Goal: Information Seeking & Learning: Learn about a topic

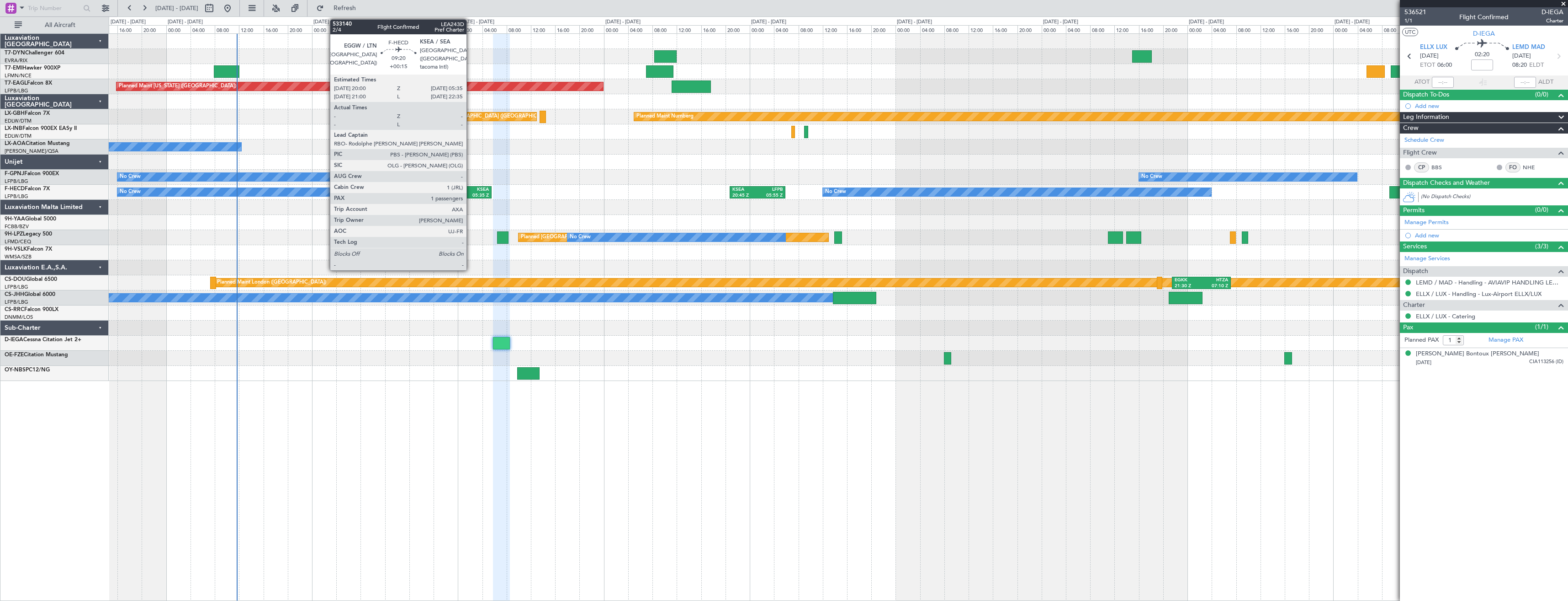
click at [471, 193] on div "05:35 Z" at bounding box center [476, 195] width 27 height 6
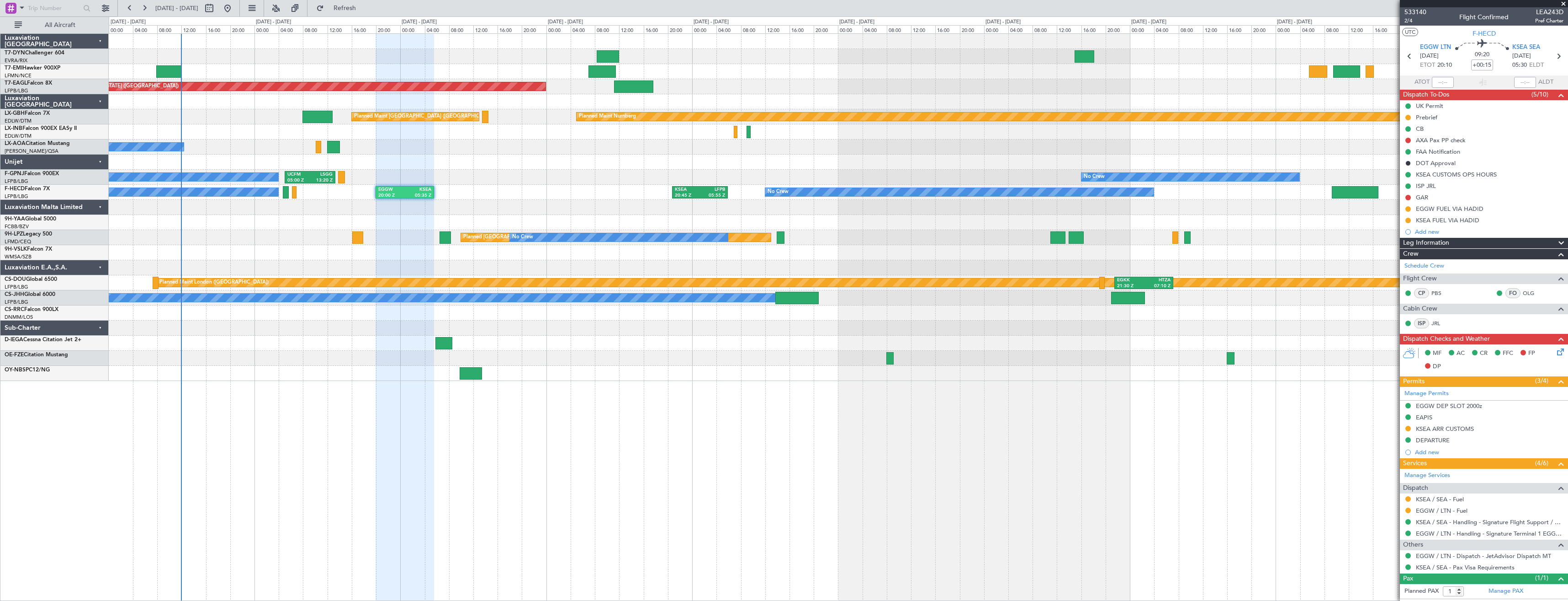
click at [177, 451] on div "Planned Maint [GEOGRAPHIC_DATA] Planned Maint [US_STATE] ([GEOGRAPHIC_DATA]) Pl…" at bounding box center [839, 317] width 1460 height 567
click at [283, 494] on div "Planned Maint [GEOGRAPHIC_DATA] Planned Maint [US_STATE] ([GEOGRAPHIC_DATA]) Pl…" at bounding box center [839, 317] width 1460 height 567
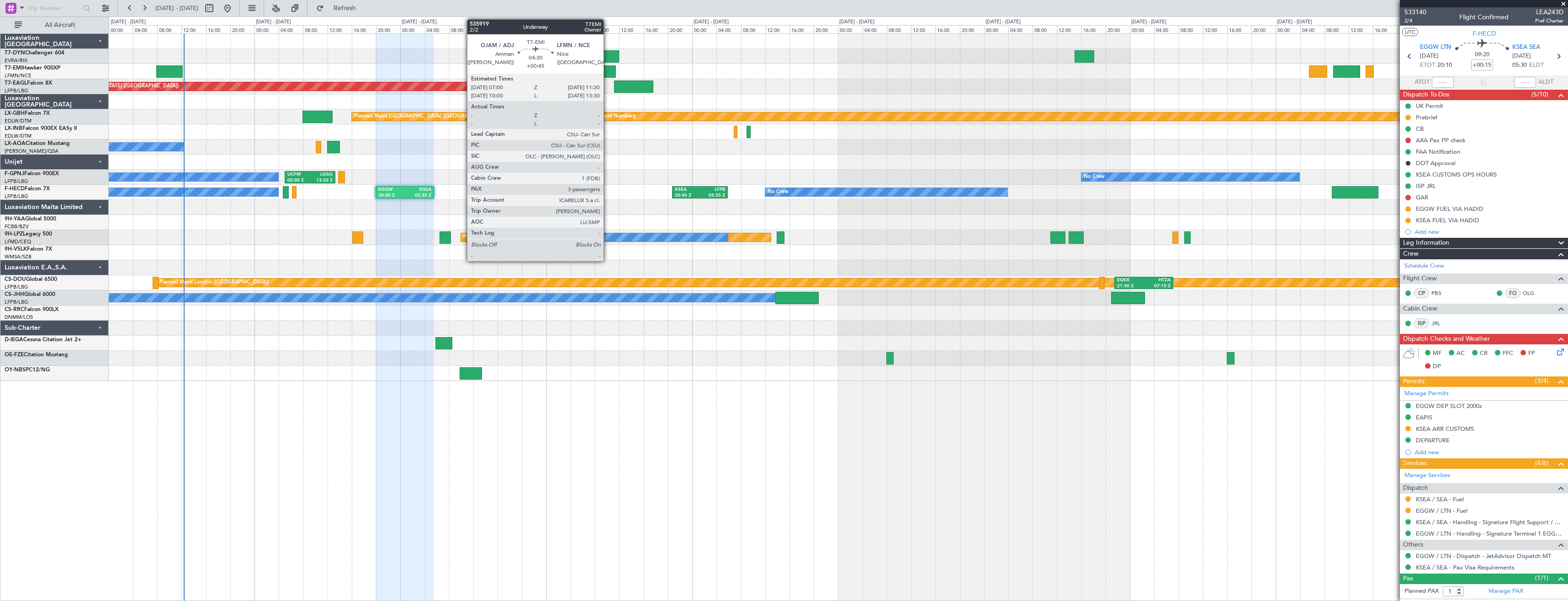
click at [608, 73] on div at bounding box center [602, 71] width 27 height 13
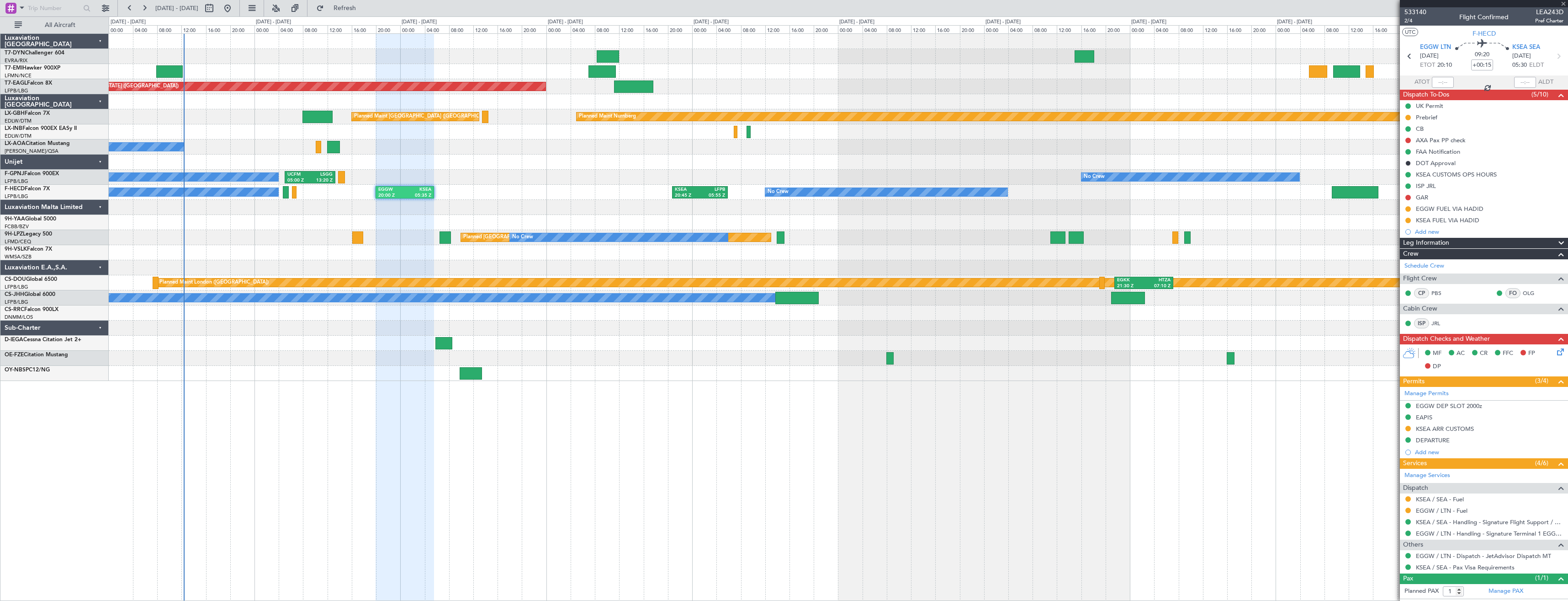
click at [601, 72] on div at bounding box center [602, 71] width 27 height 13
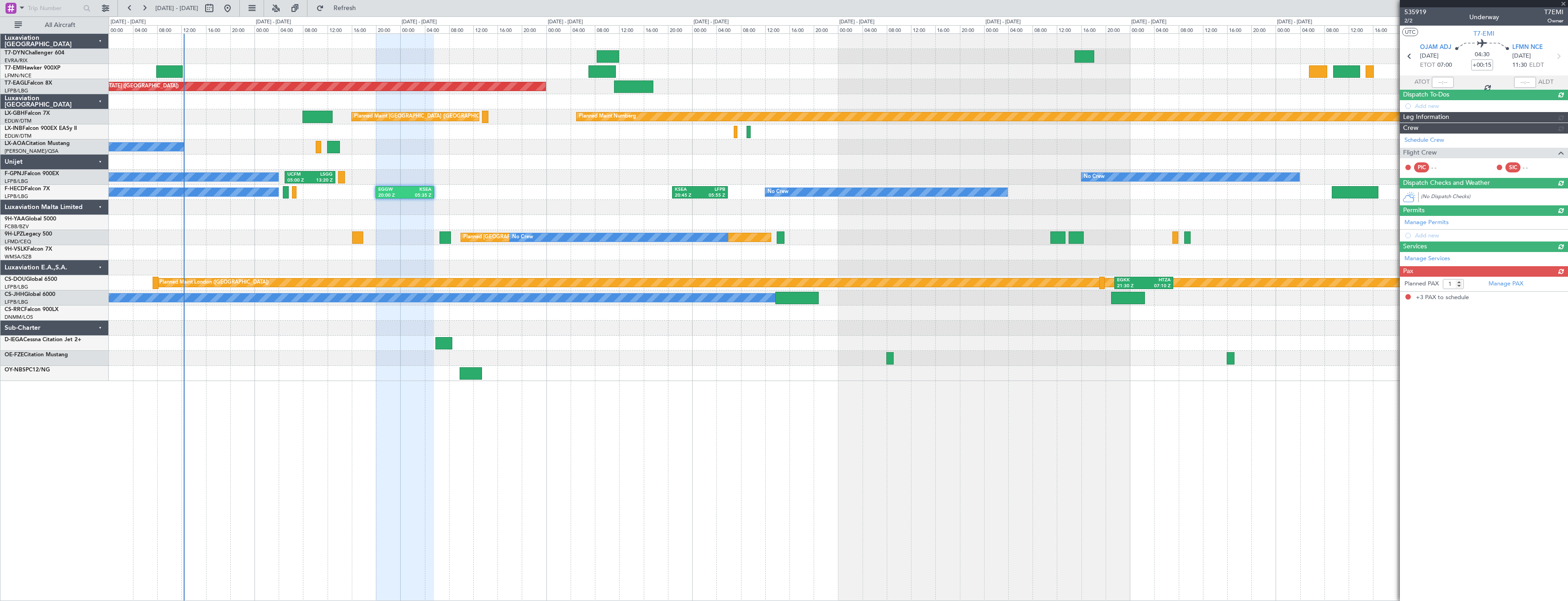
type input "+00:45"
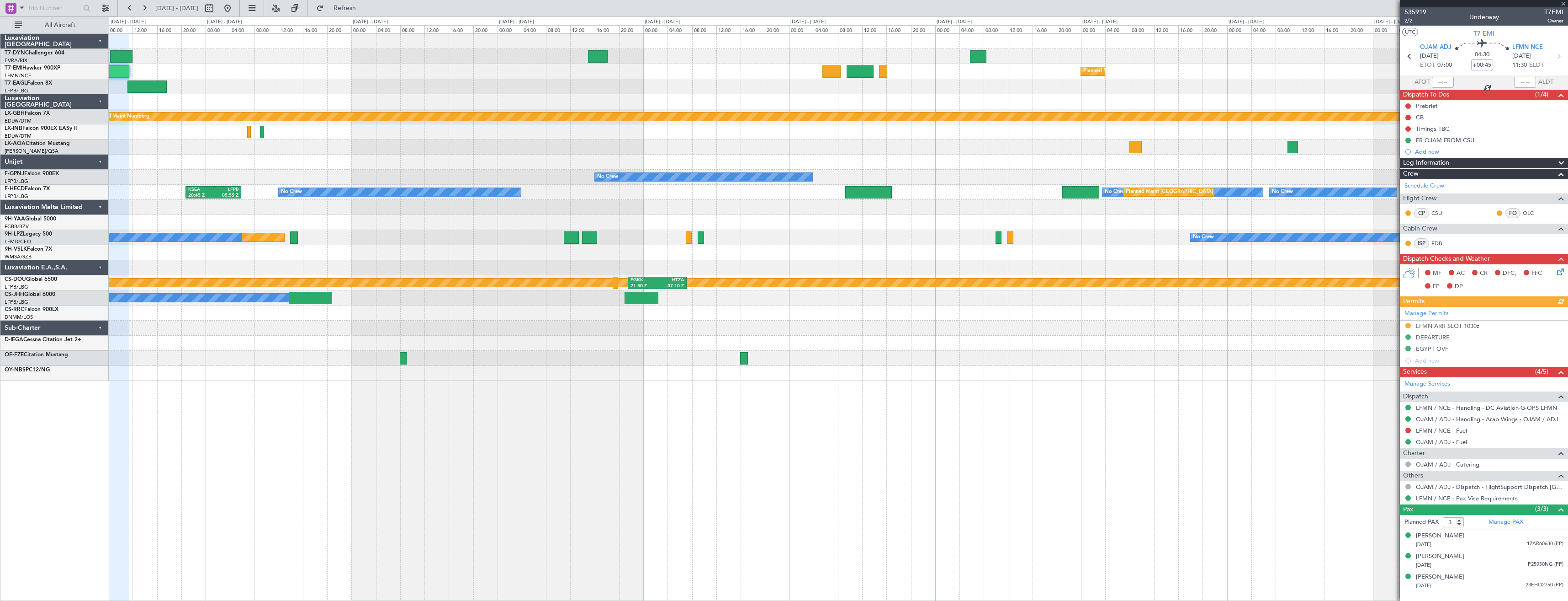
click at [399, 217] on div at bounding box center [839, 222] width 1459 height 15
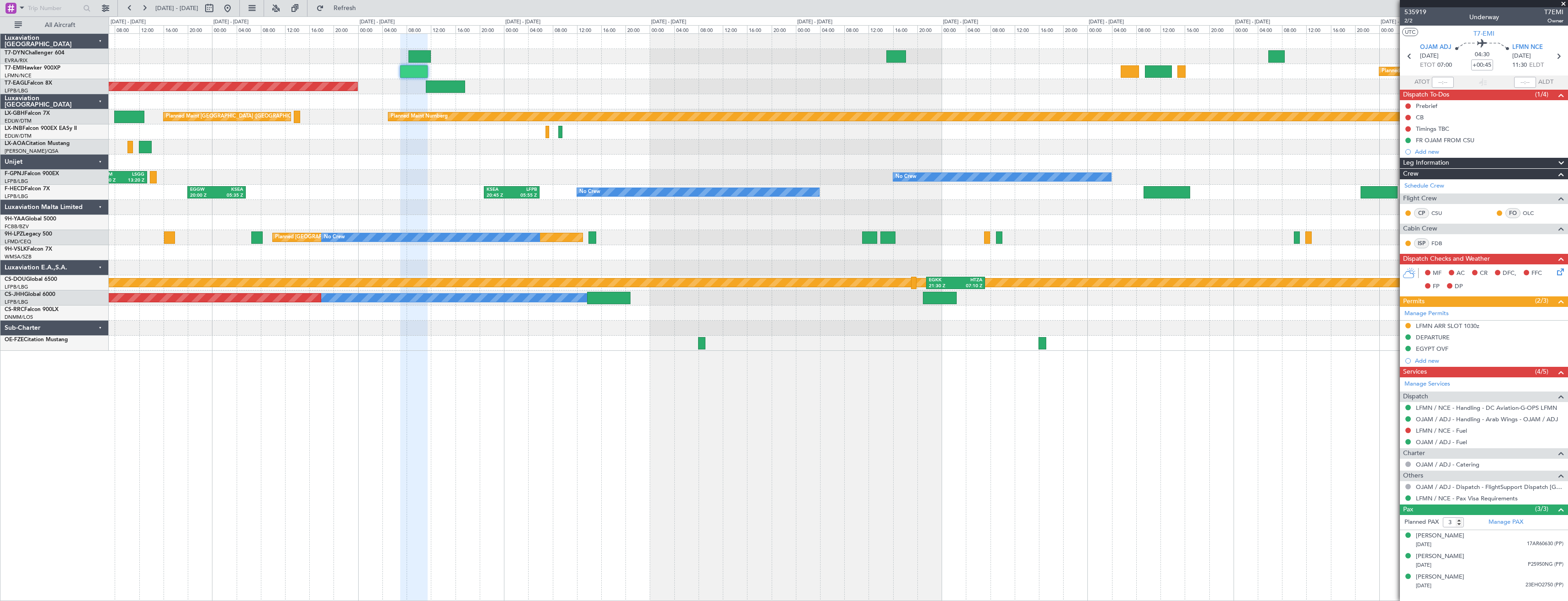
click at [892, 144] on div "No Crew Chester" at bounding box center [839, 147] width 1459 height 15
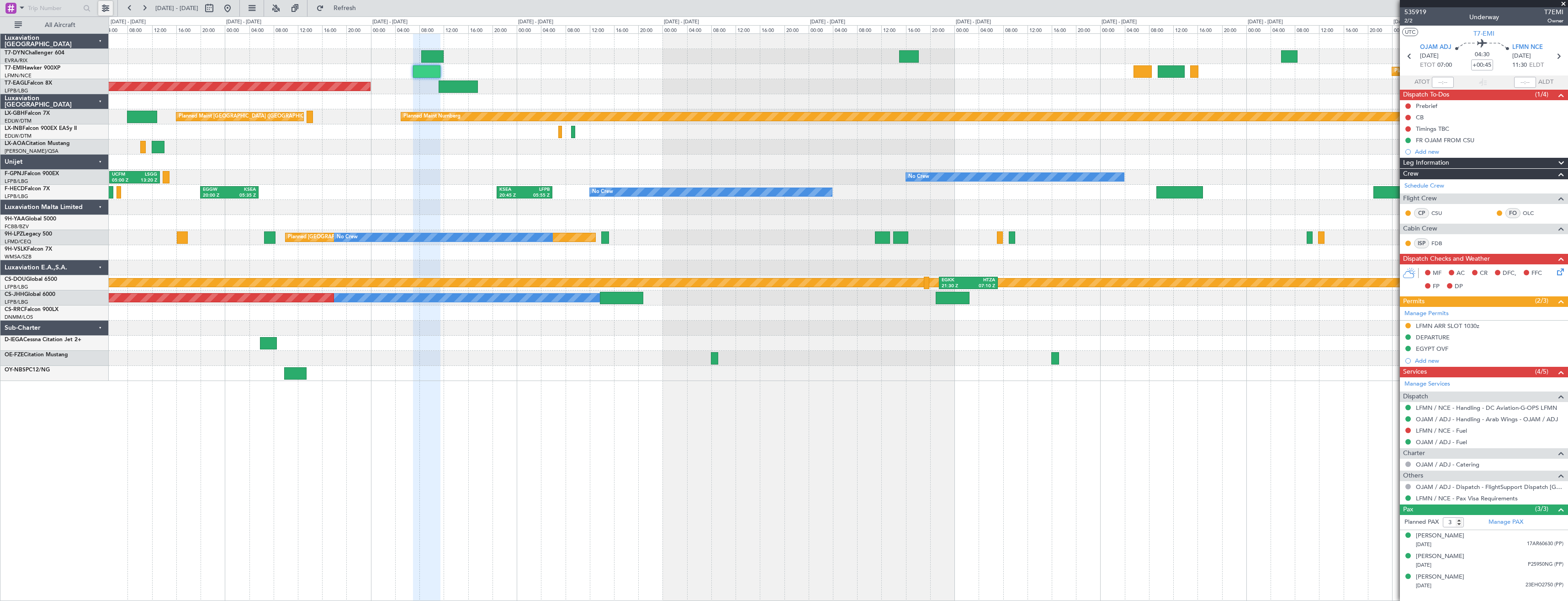
click at [109, 8] on button at bounding box center [105, 8] width 15 height 15
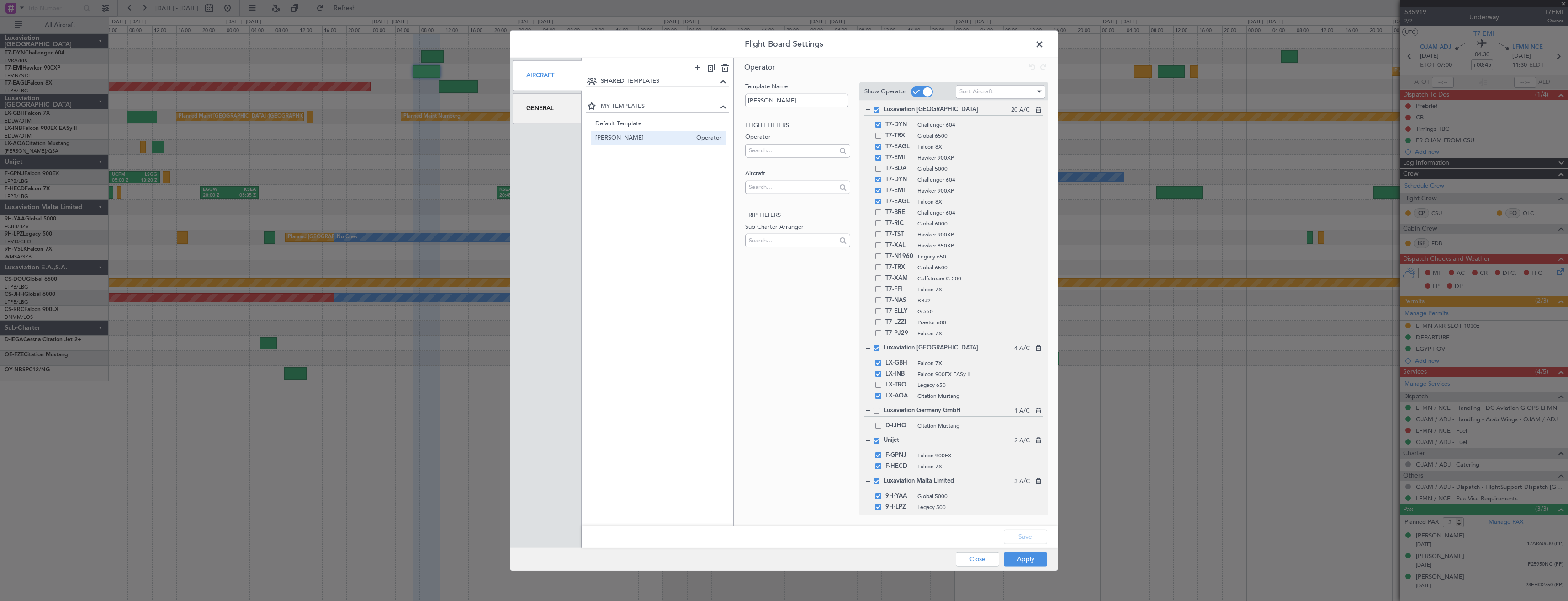
click at [557, 115] on div "General" at bounding box center [547, 108] width 69 height 31
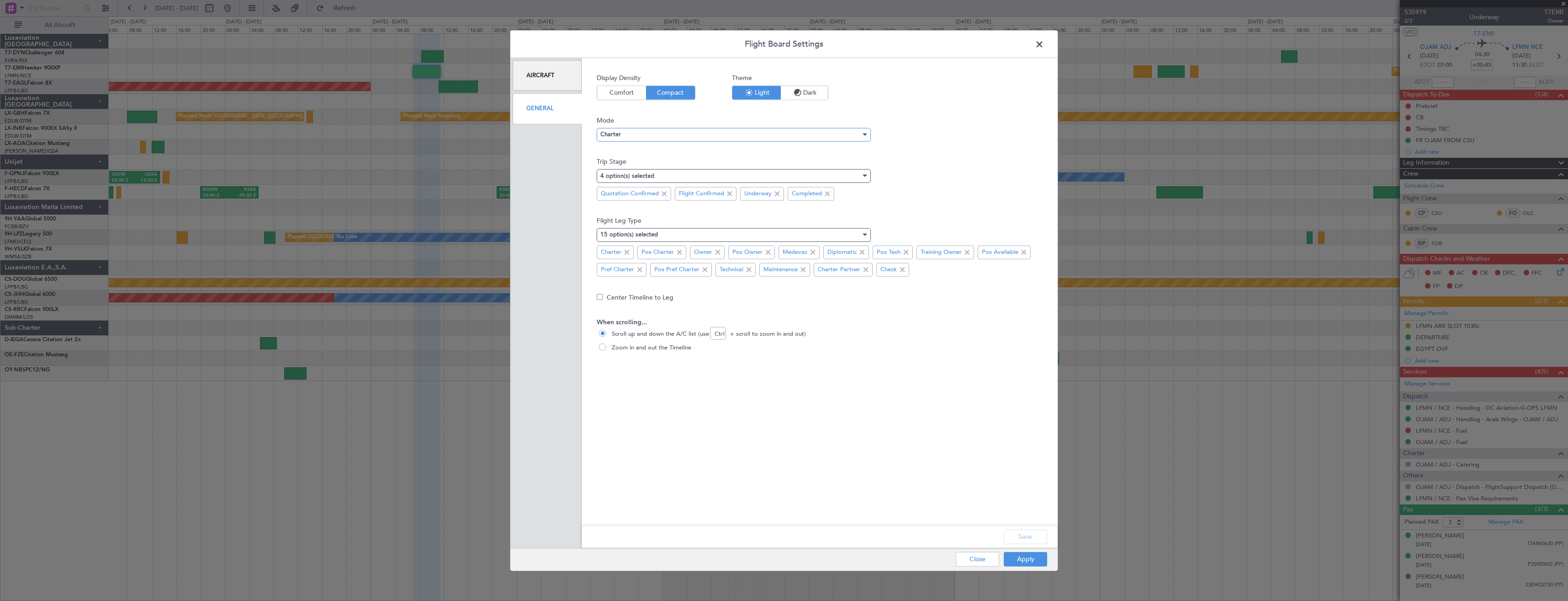
click at [645, 134] on div "Charter" at bounding box center [731, 134] width 260 height 14
click at [632, 162] on span "Ops" at bounding box center [734, 167] width 266 height 14
click at [666, 173] on div "4 option(s) selected" at bounding box center [731, 176] width 260 height 14
click at [592, 234] on mat-pseudo-checkbox at bounding box center [594, 234] width 7 height 7
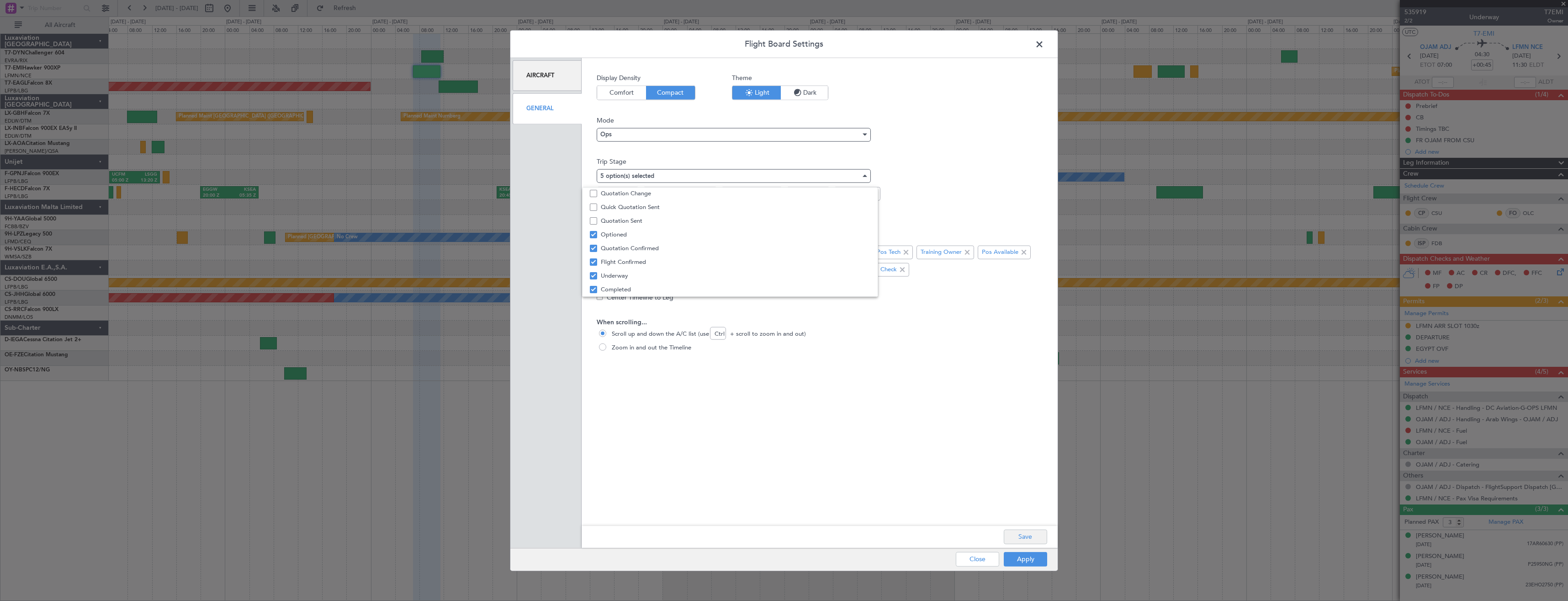
click at [1026, 533] on div at bounding box center [784, 300] width 1568 height 601
click at [1026, 534] on button "Save" at bounding box center [1025, 536] width 43 height 15
click at [1029, 559] on button "Apply" at bounding box center [1025, 558] width 43 height 15
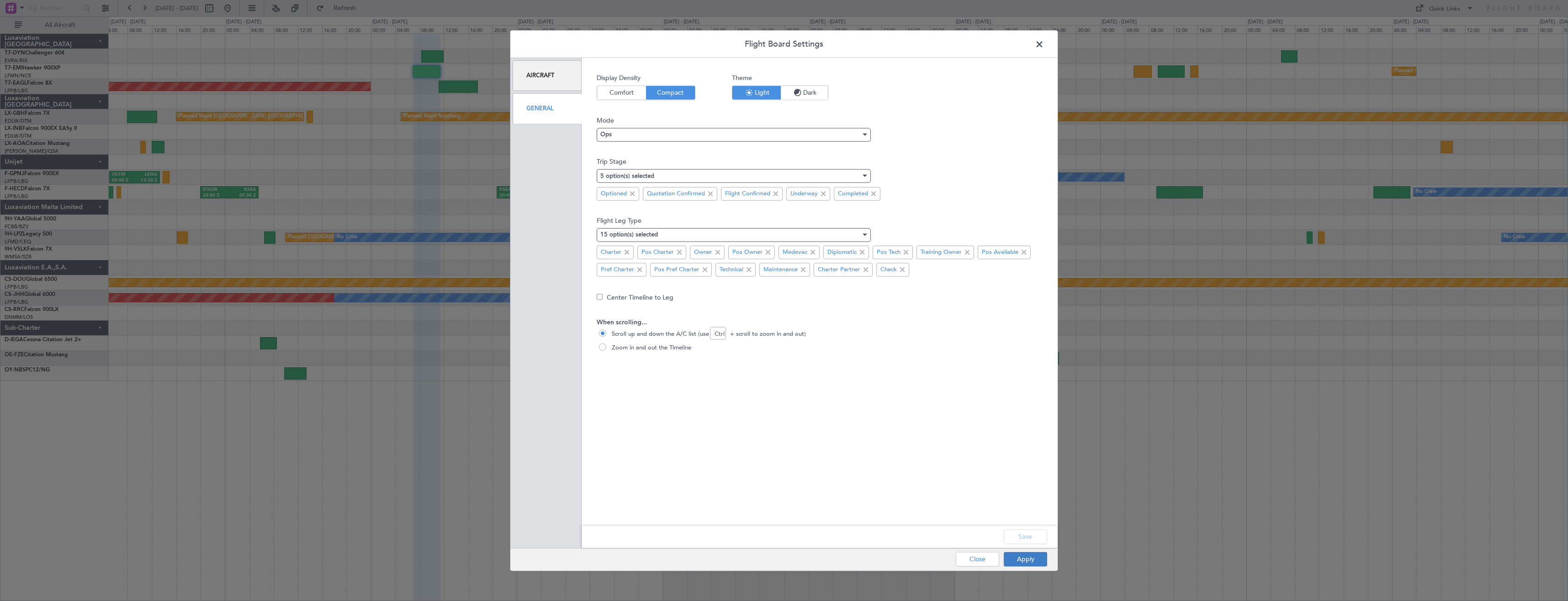
type input "0"
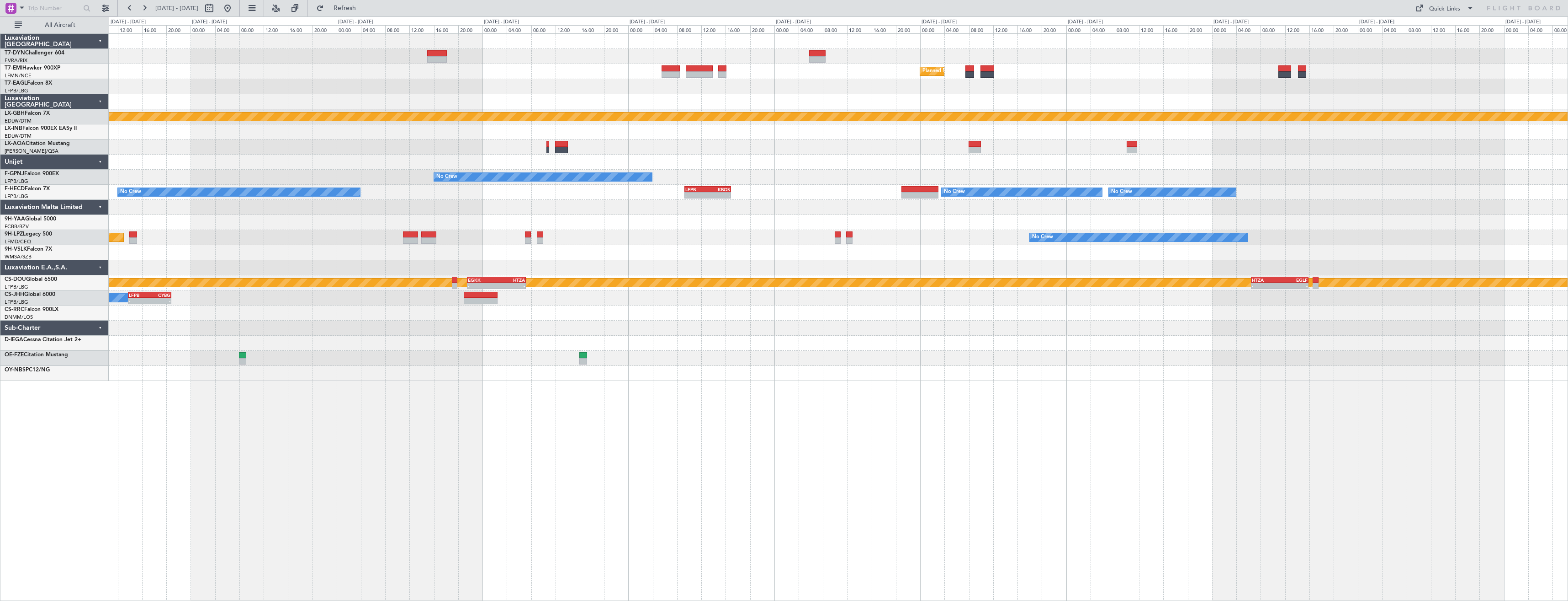
click at [386, 126] on div at bounding box center [839, 132] width 1459 height 15
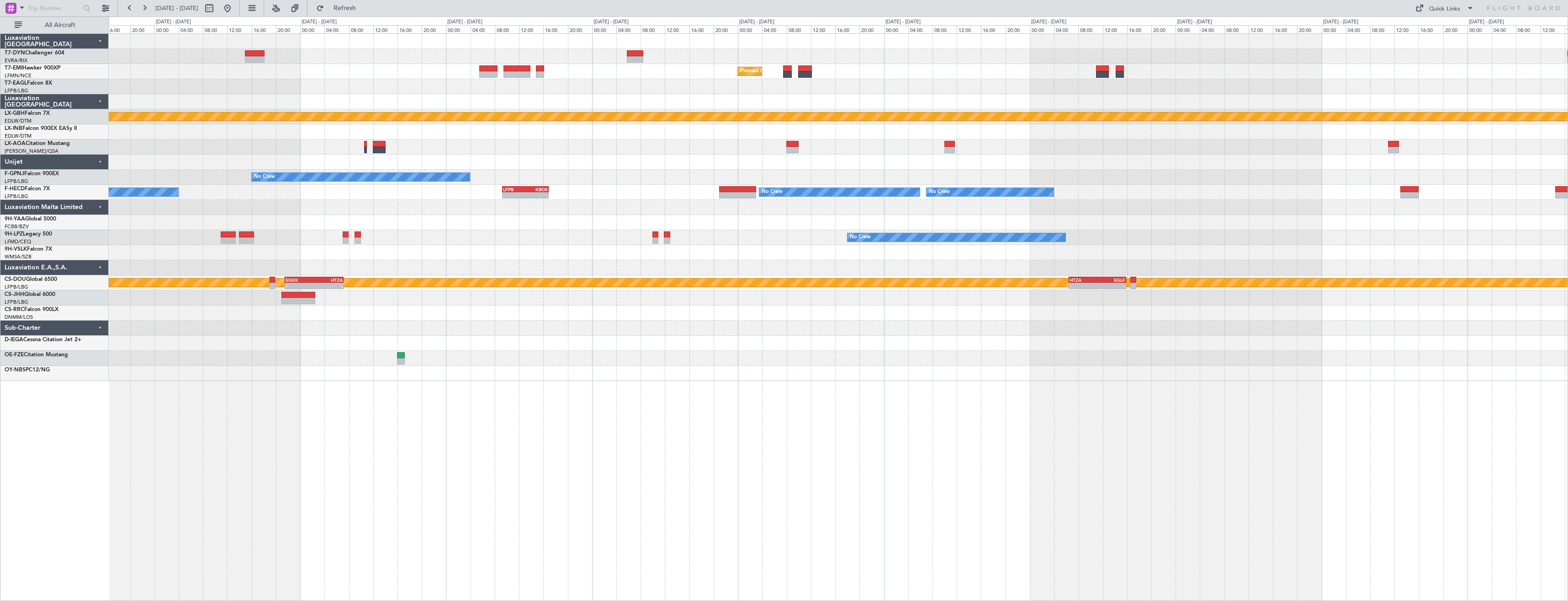
click at [751, 132] on div at bounding box center [839, 132] width 1459 height 15
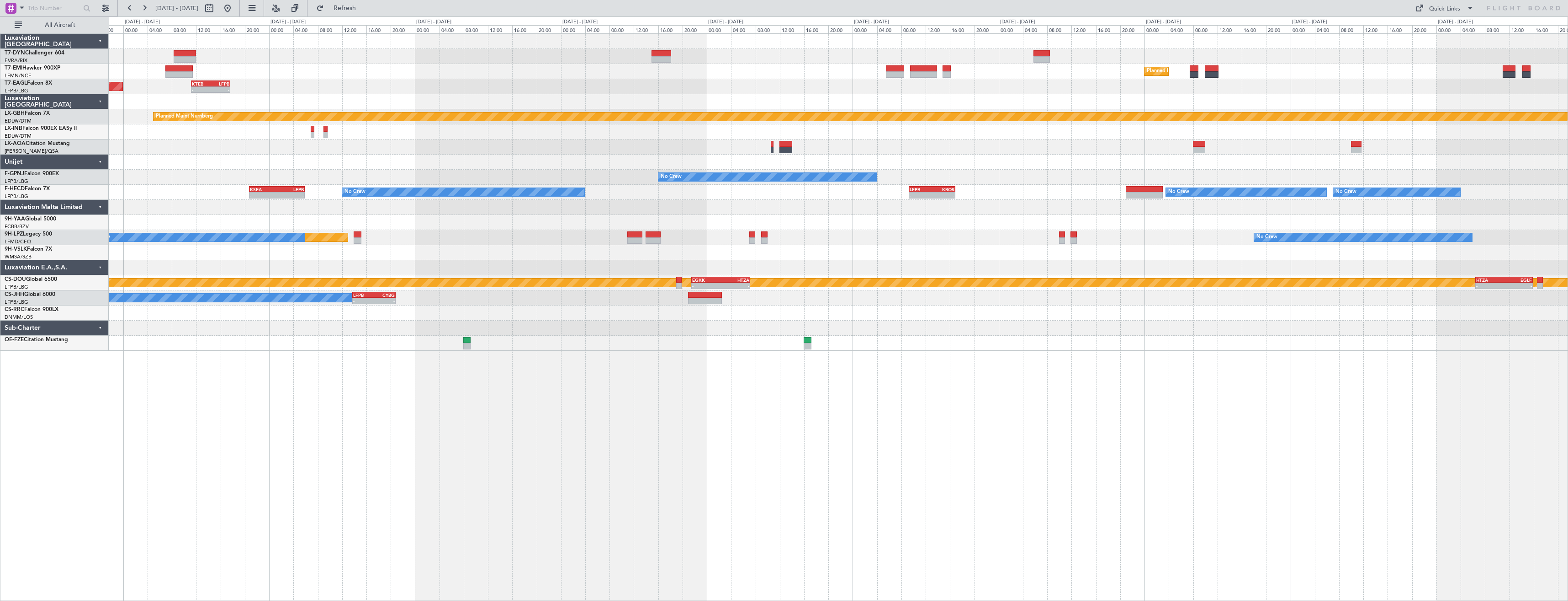
click at [881, 132] on div at bounding box center [839, 132] width 1459 height 15
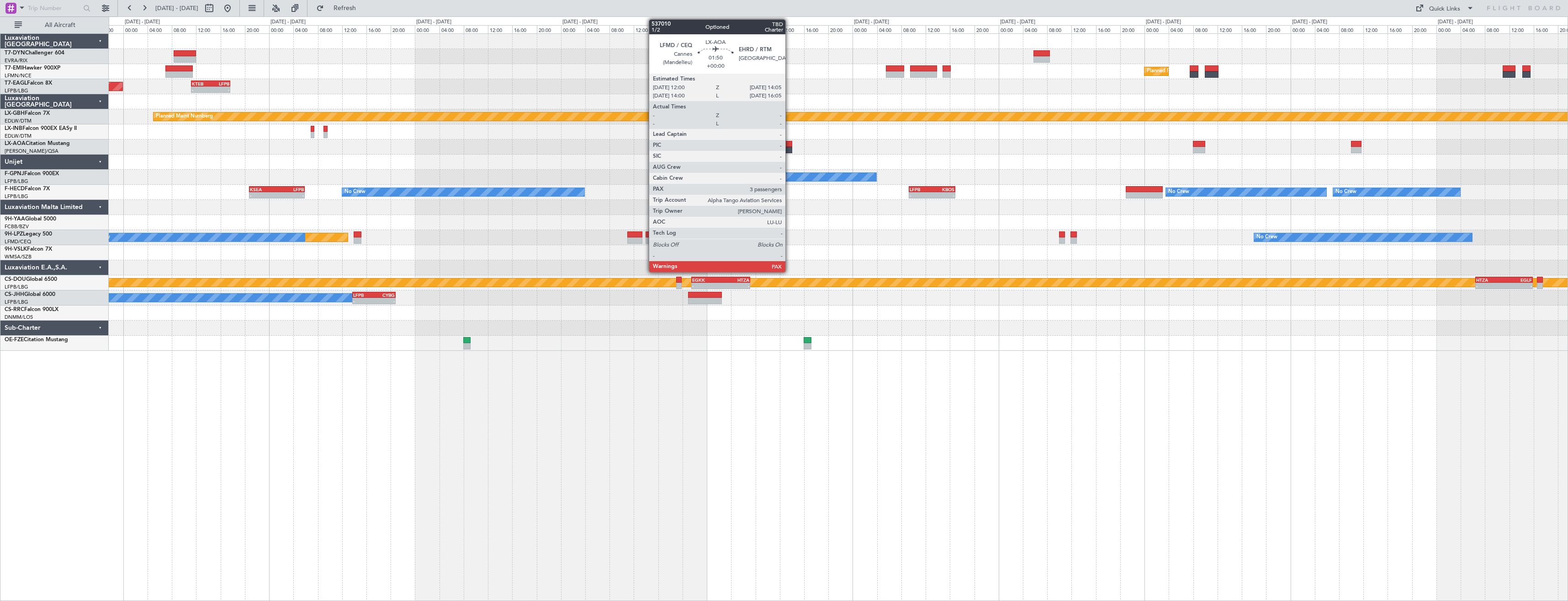
click at [790, 146] on div at bounding box center [786, 143] width 13 height 6
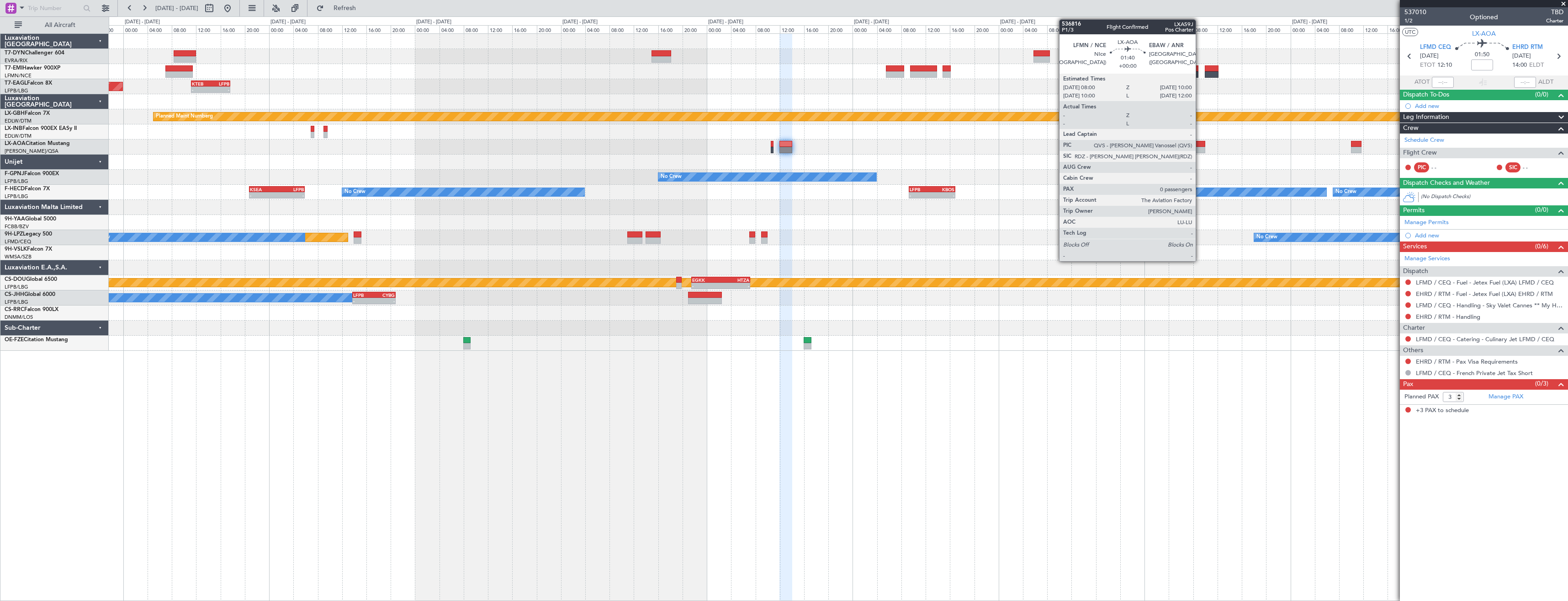
click at [1200, 143] on div at bounding box center [1199, 143] width 13 height 6
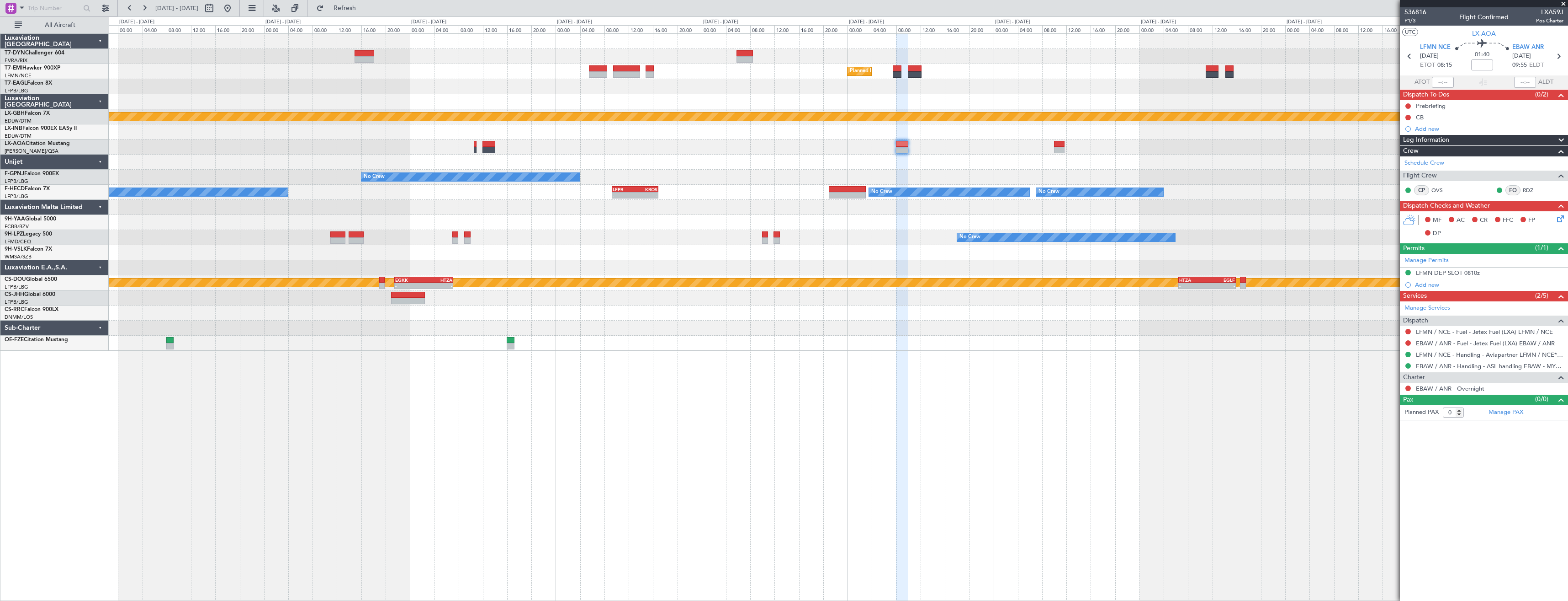
click at [407, 134] on div at bounding box center [839, 132] width 1459 height 15
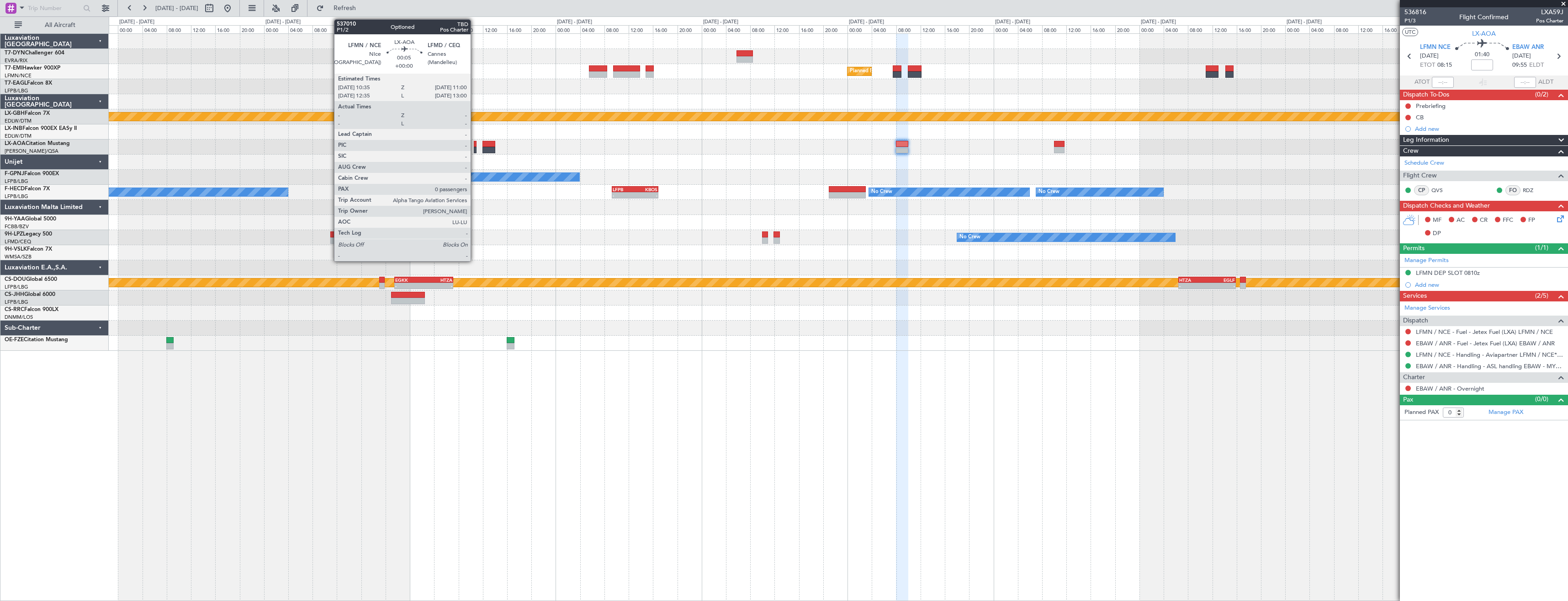
click at [475, 143] on div at bounding box center [476, 143] width 3 height 6
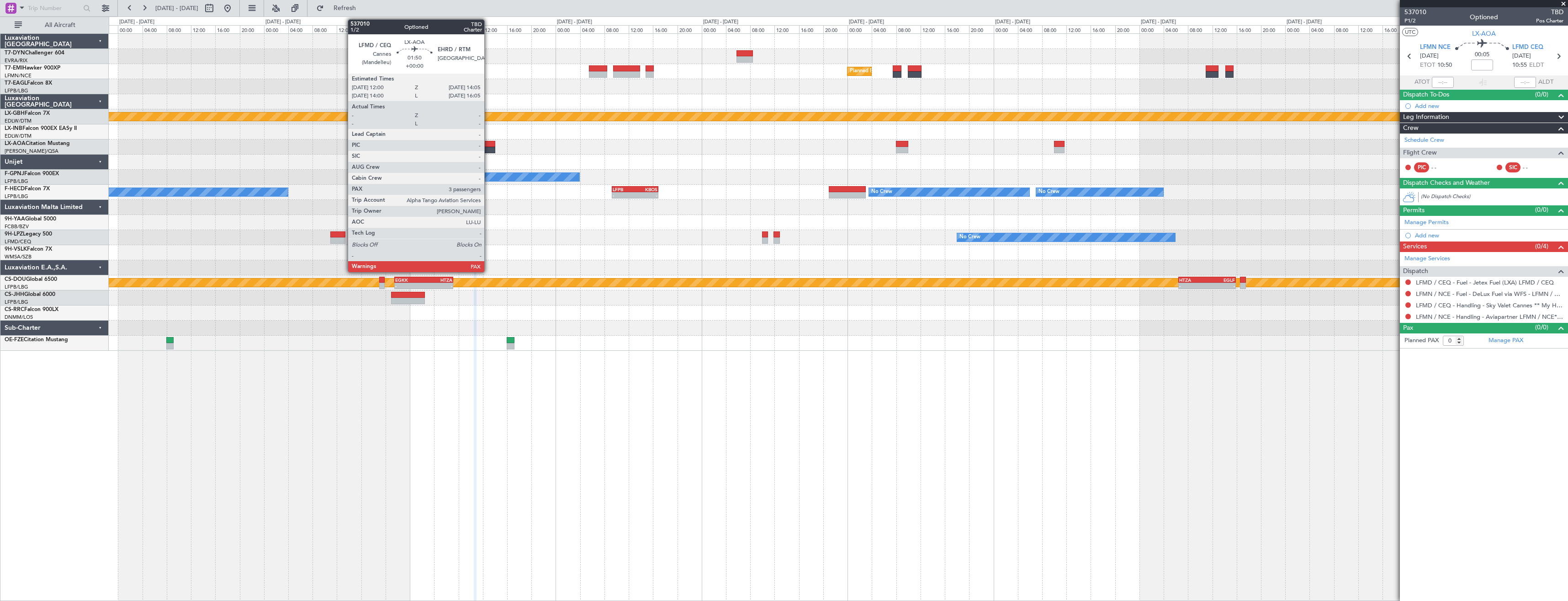
click at [488, 144] on div at bounding box center [489, 143] width 13 height 6
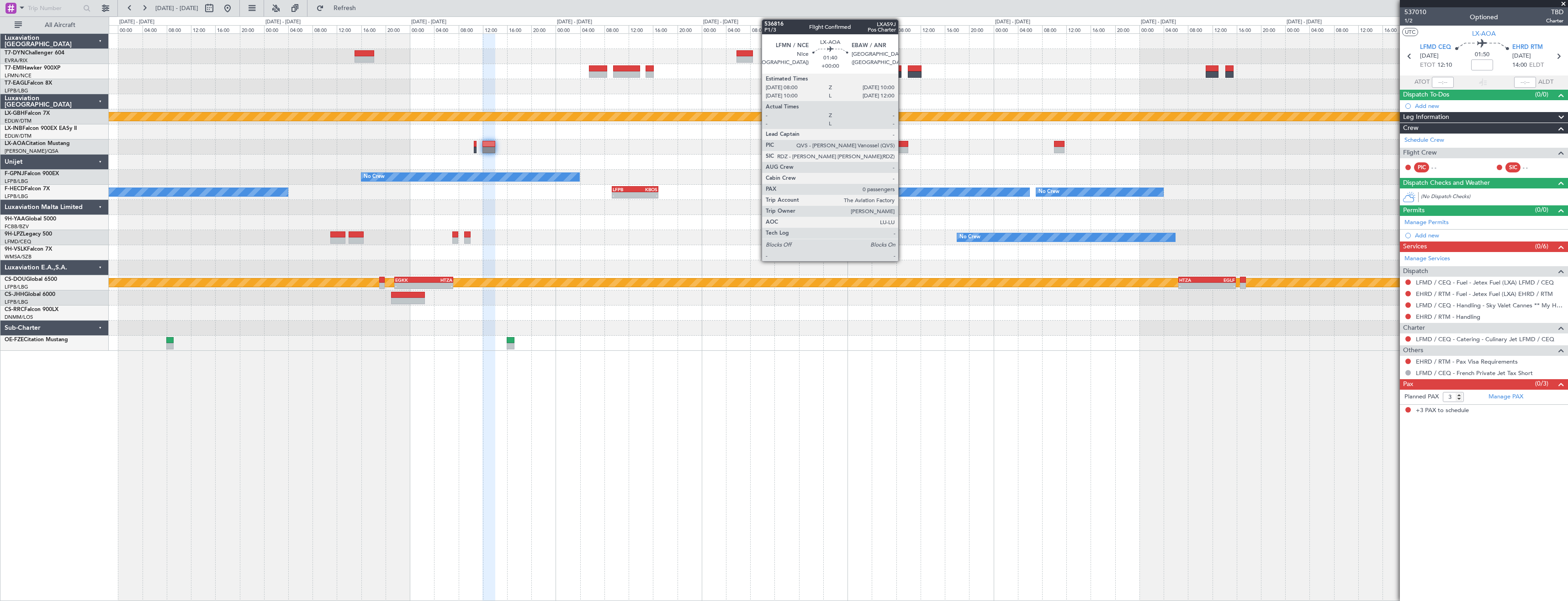
click at [902, 144] on div at bounding box center [902, 143] width 13 height 6
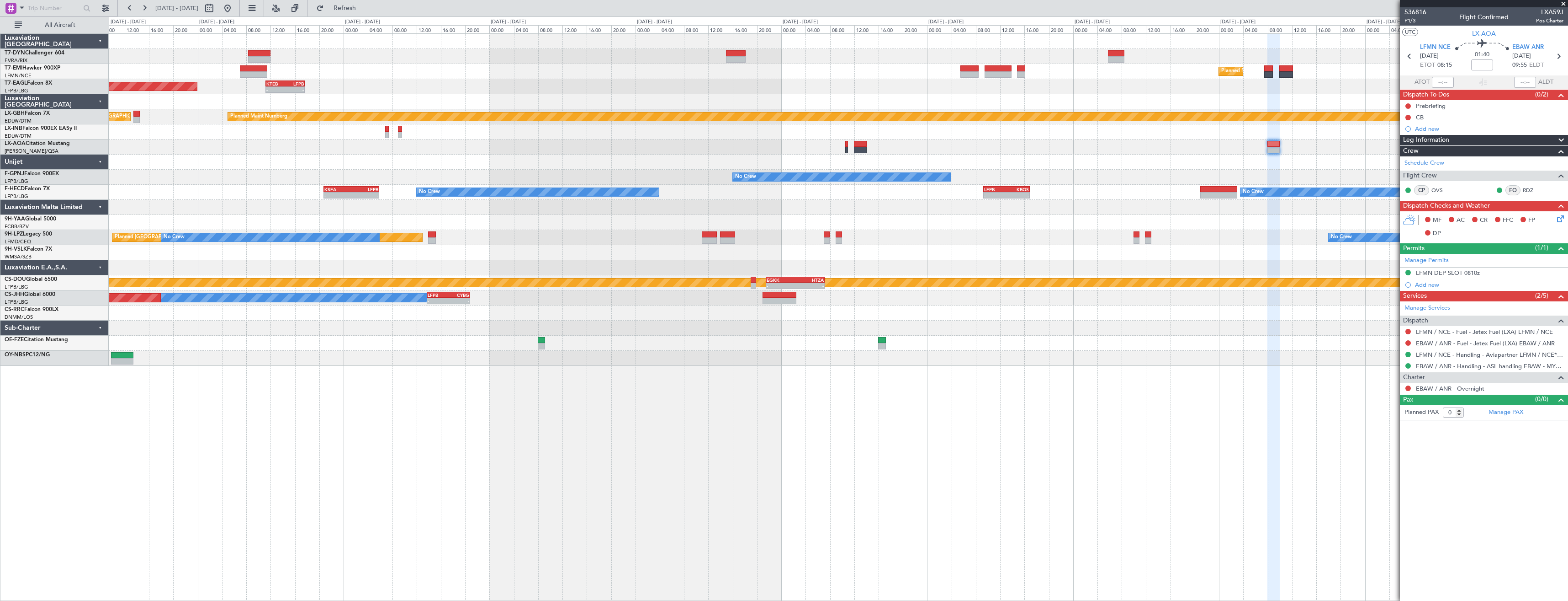
click at [722, 127] on div at bounding box center [839, 132] width 1459 height 15
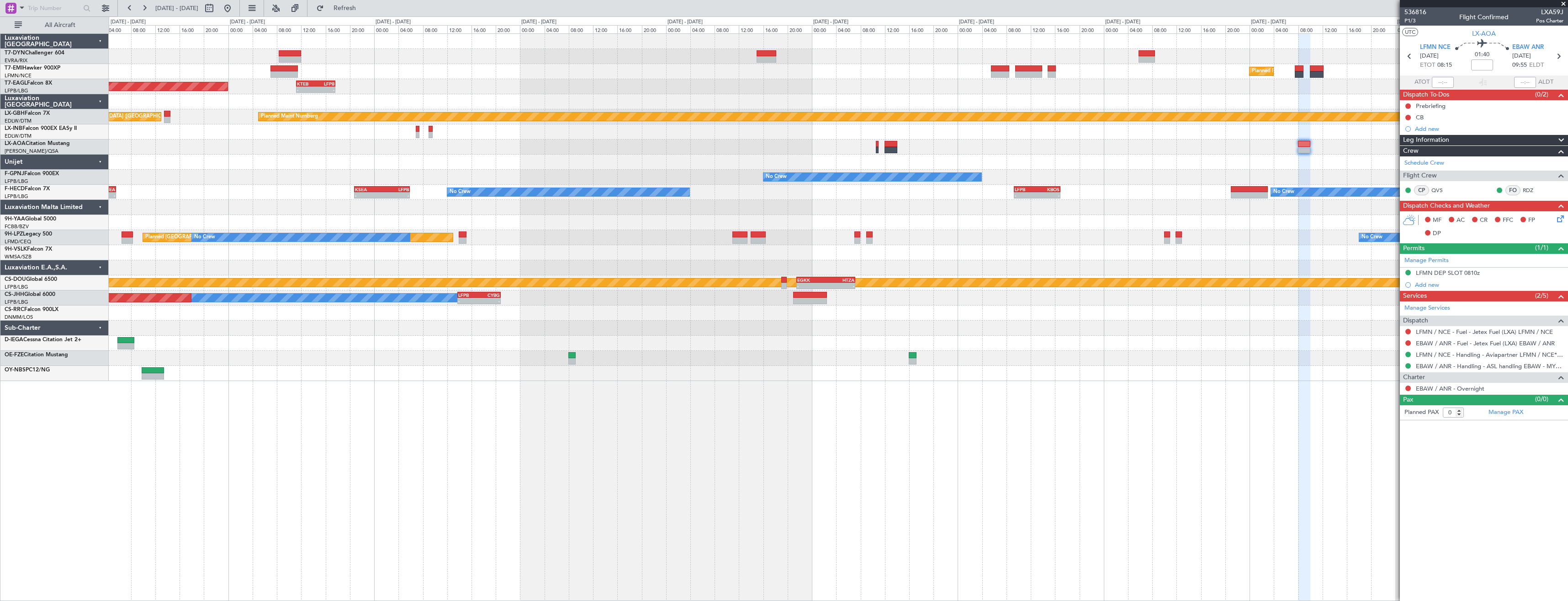
click at [461, 138] on div "Planned Maint [GEOGRAPHIC_DATA] - - KTEB 11:15 Z LFPB 17:40 Z Planned Maint [US…" at bounding box center [839, 207] width 1459 height 347
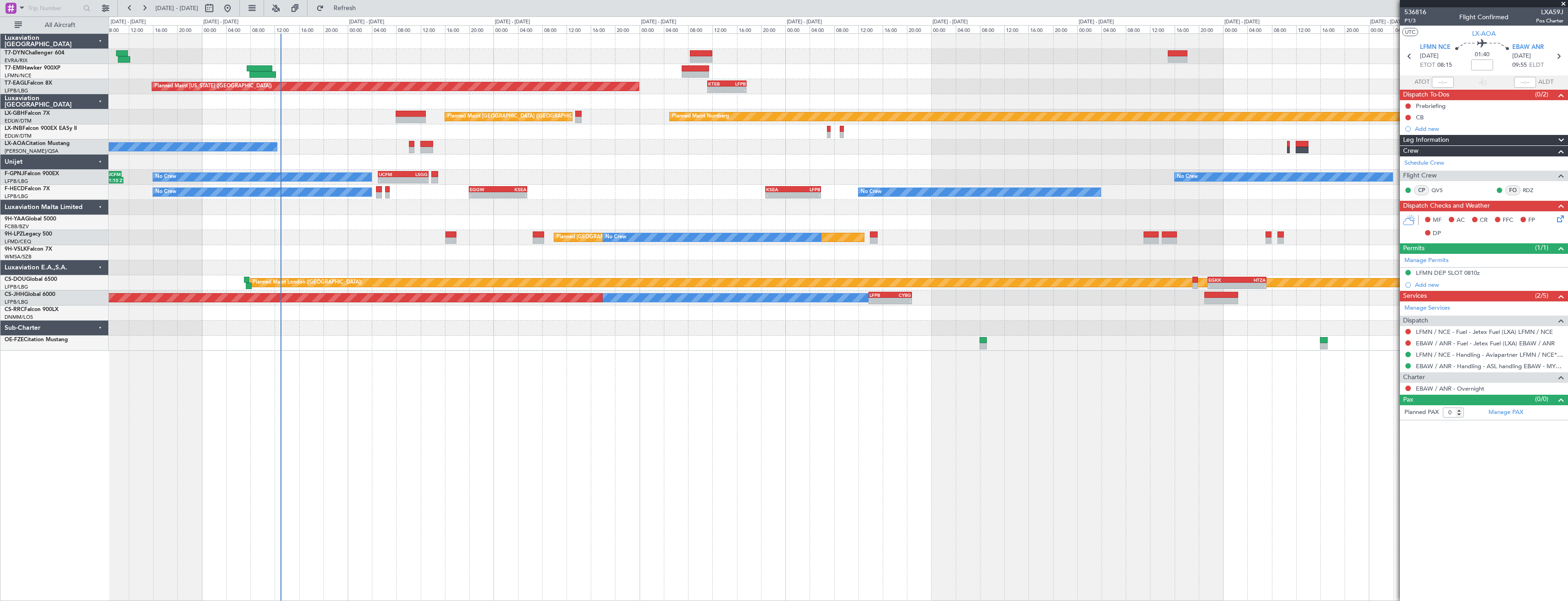
click at [938, 138] on div "Planned Maint [GEOGRAPHIC_DATA] ([GEOGRAPHIC_DATA])" at bounding box center [839, 132] width 1459 height 15
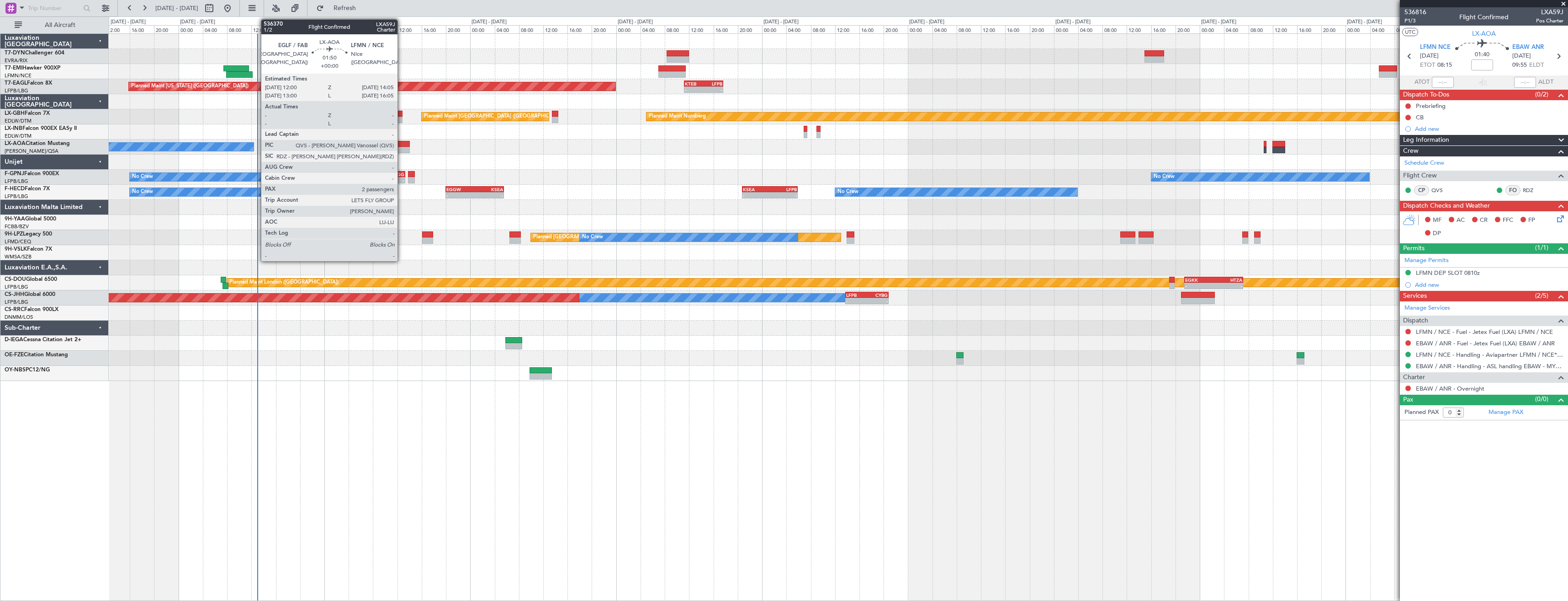
click at [401, 147] on div at bounding box center [404, 150] width 13 height 6
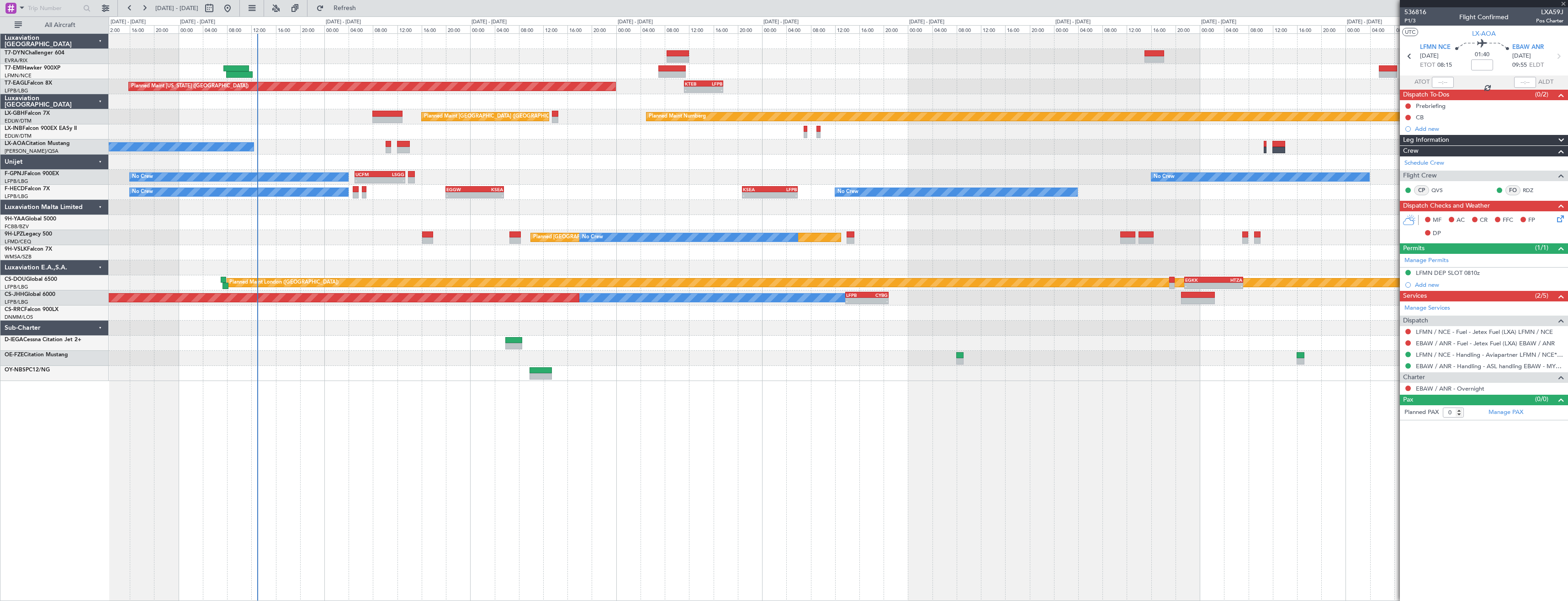
type input "2"
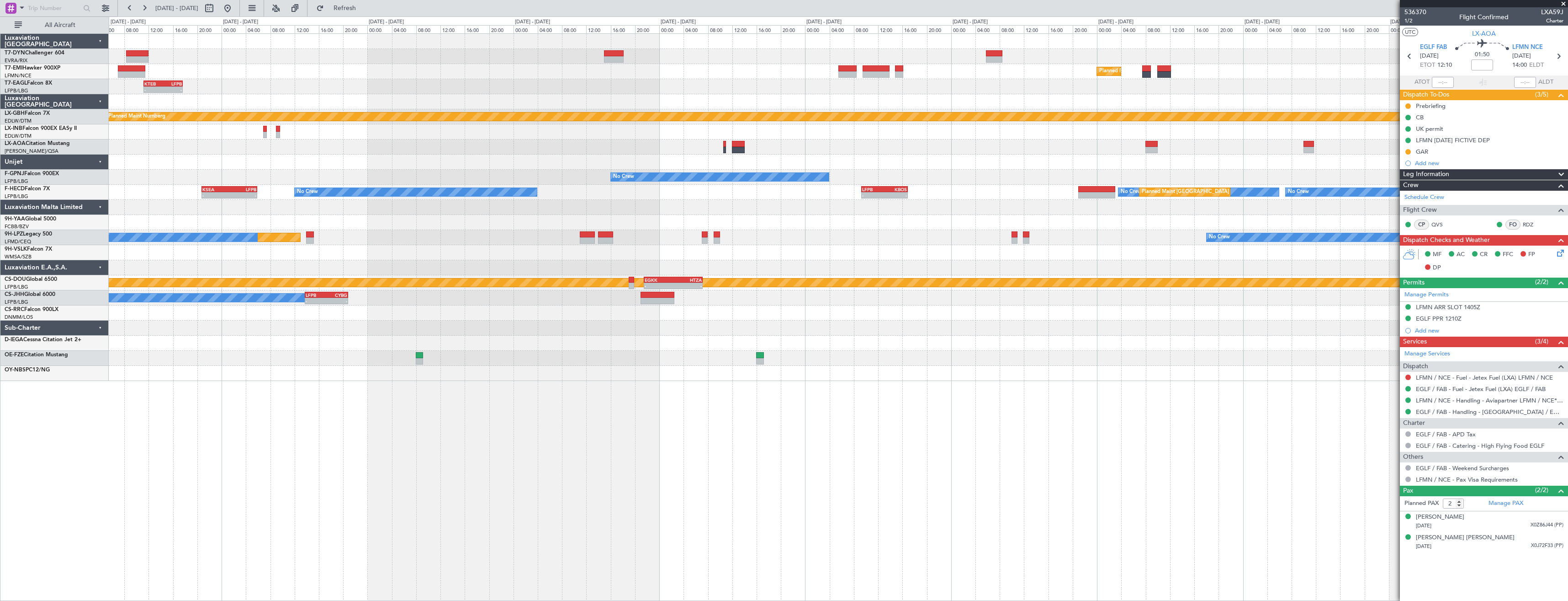
click at [189, 142] on div "Planned Maint [GEOGRAPHIC_DATA] - - KTEB 11:15 Z LFPB 17:40 Z Planned Maint [US…" at bounding box center [839, 207] width 1459 height 347
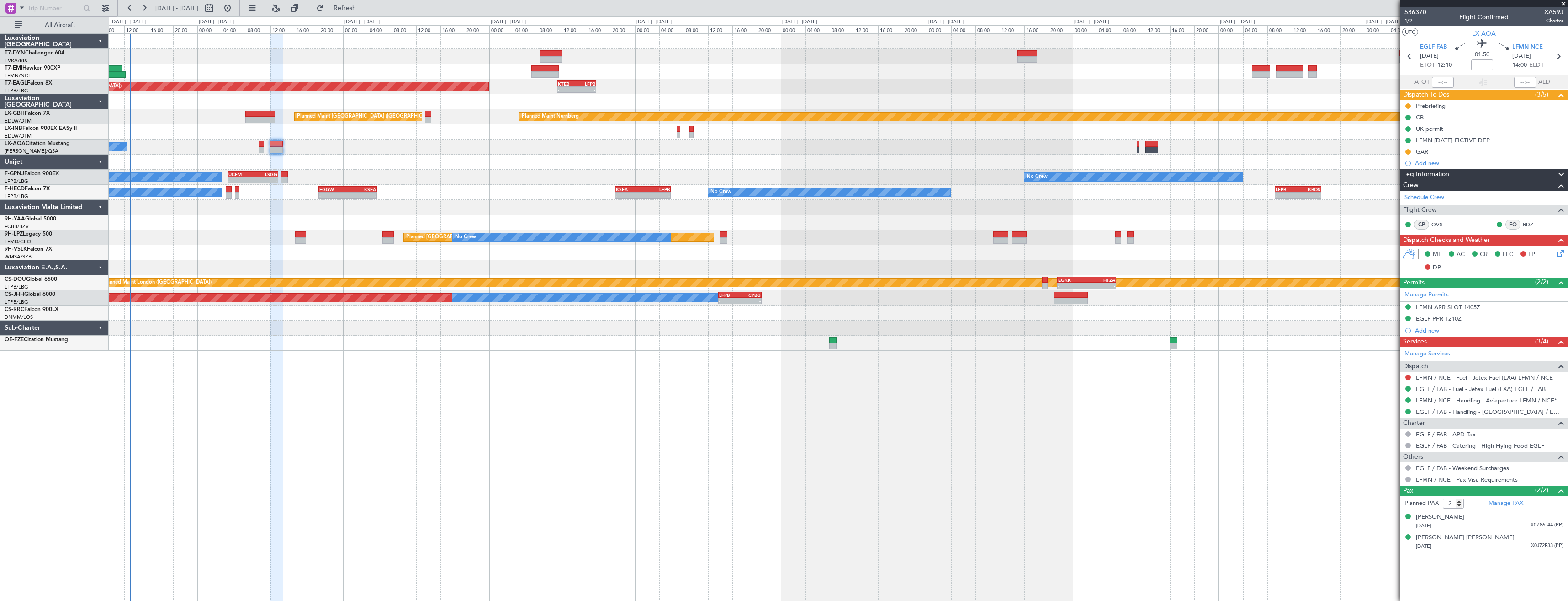
click at [876, 146] on div "Planned Maint [GEOGRAPHIC_DATA] - - KTEB 11:15 Z LFPB 17:40 Z Planned Maint [US…" at bounding box center [839, 192] width 1459 height 317
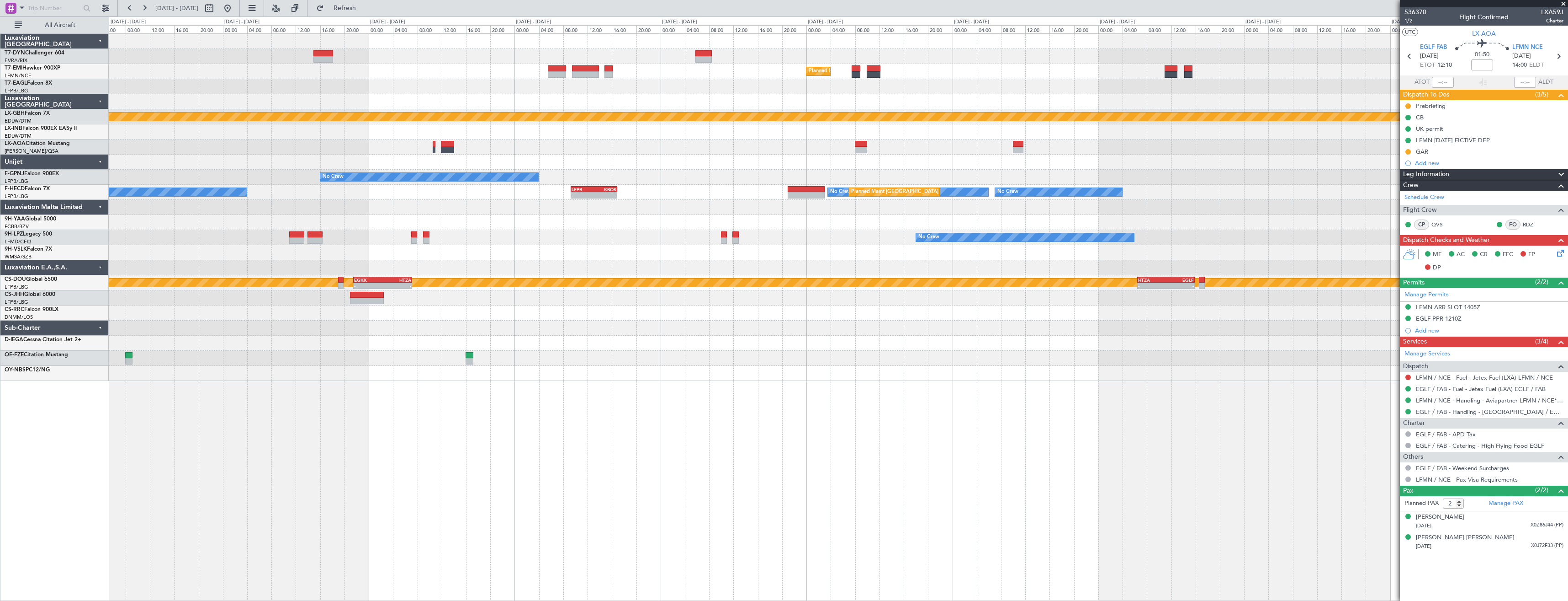
click at [45, 101] on div "Planned Maint [GEOGRAPHIC_DATA] - - KTEB 11:15 Z LFPB 17:40 Z Planned Maint [US…" at bounding box center [784, 309] width 1568 height 584
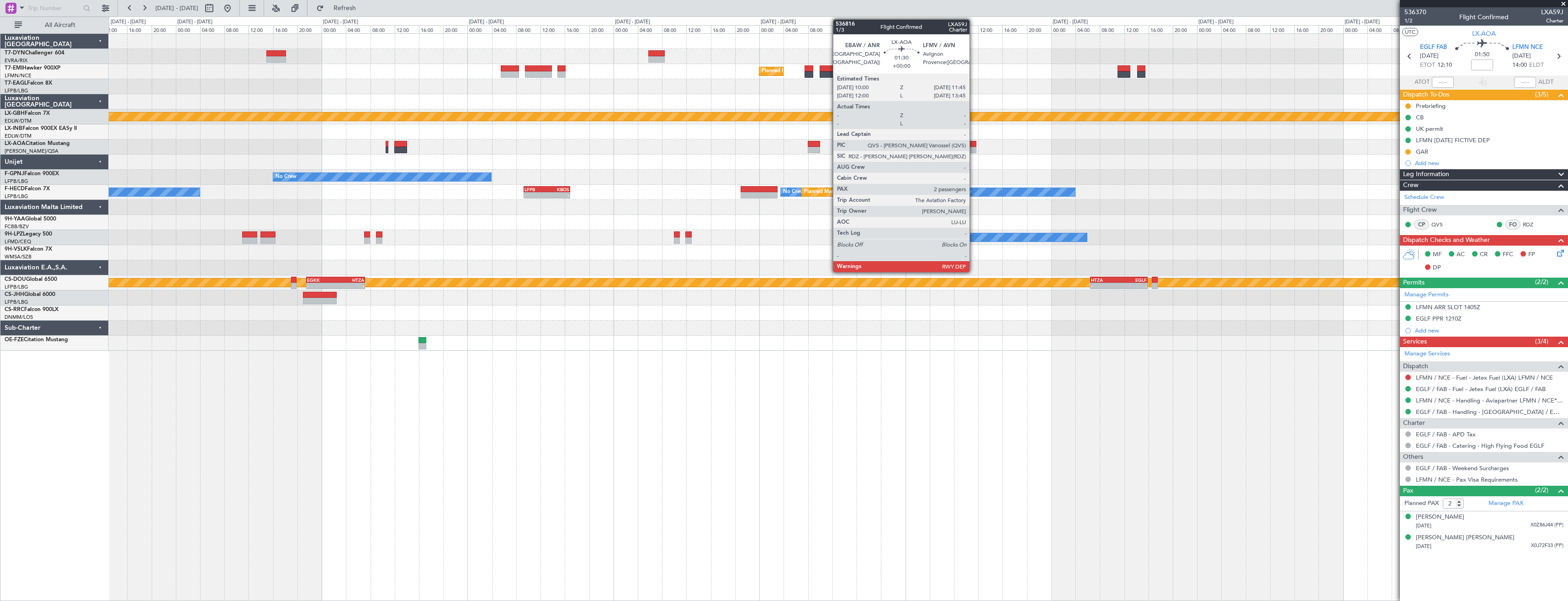
click at [974, 146] on div at bounding box center [971, 143] width 11 height 6
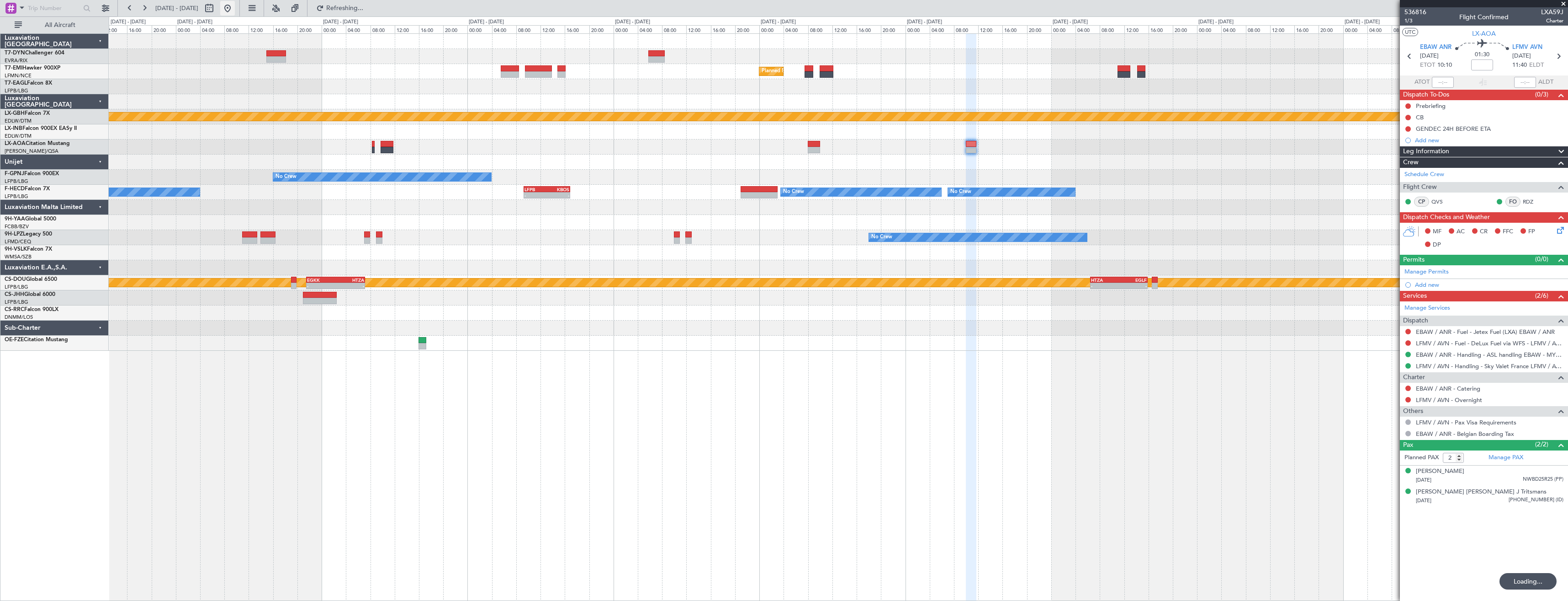
click at [235, 10] on button at bounding box center [227, 8] width 15 height 15
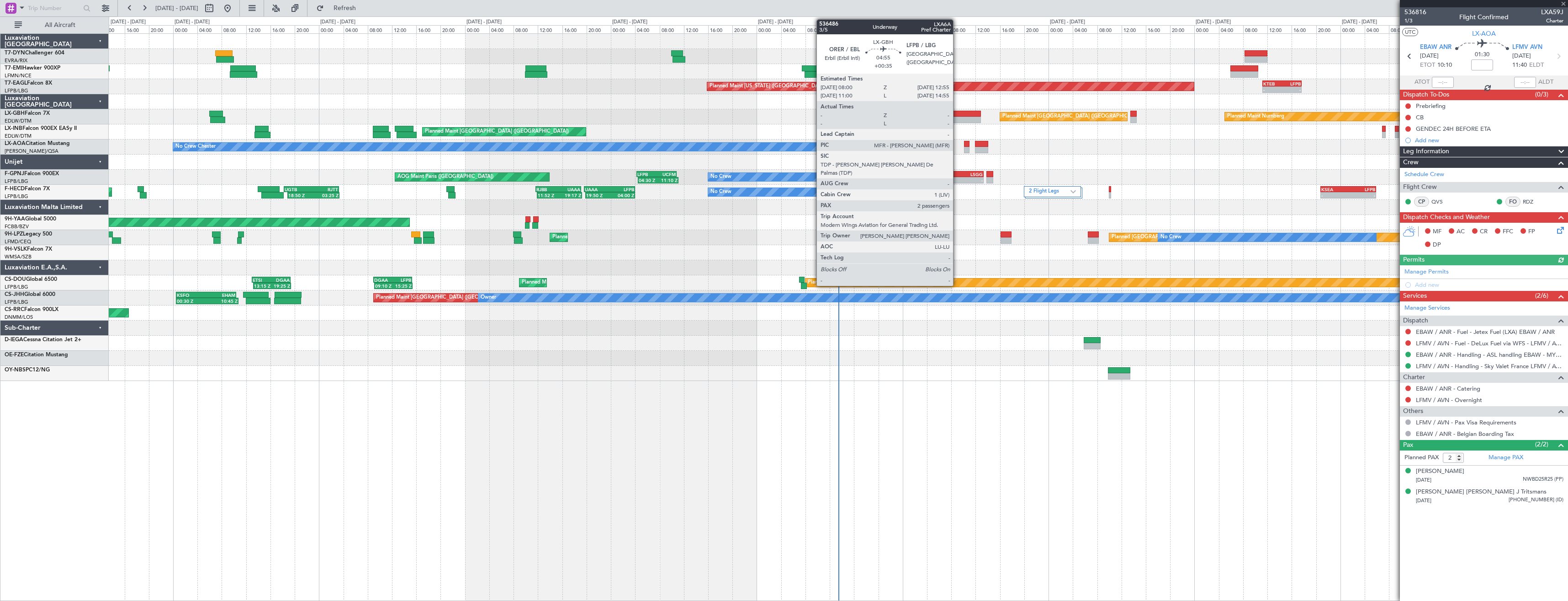
click at [957, 114] on div at bounding box center [966, 113] width 30 height 6
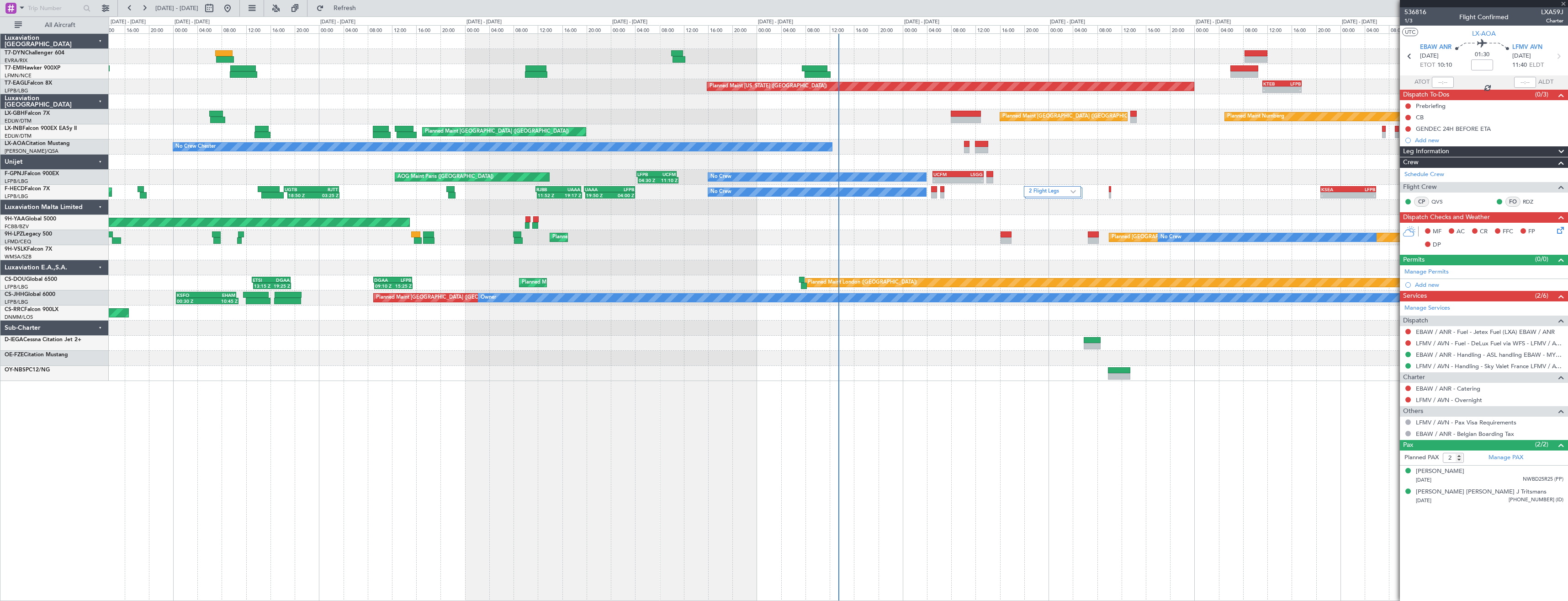
type input "+00:35"
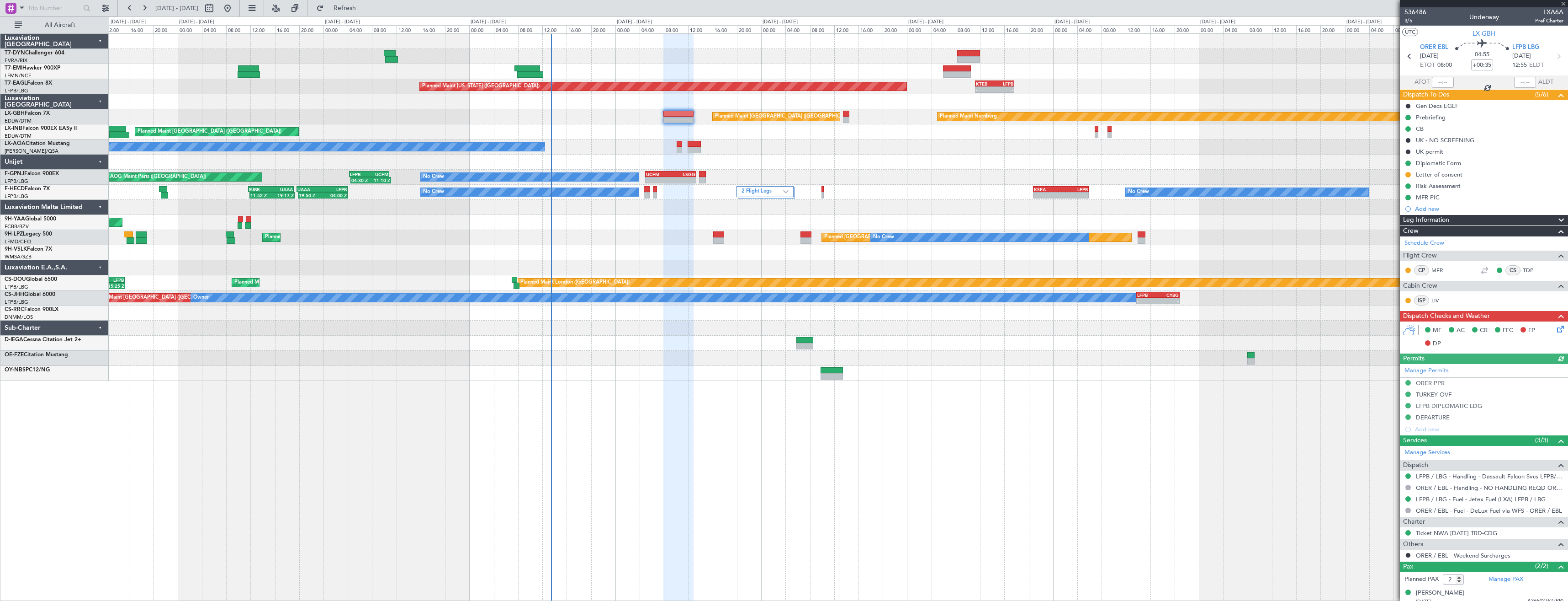
click at [594, 160] on div "Planned Maint [GEOGRAPHIC_DATA] Planned Maint [US_STATE] ([GEOGRAPHIC_DATA]) - …" at bounding box center [839, 207] width 1459 height 347
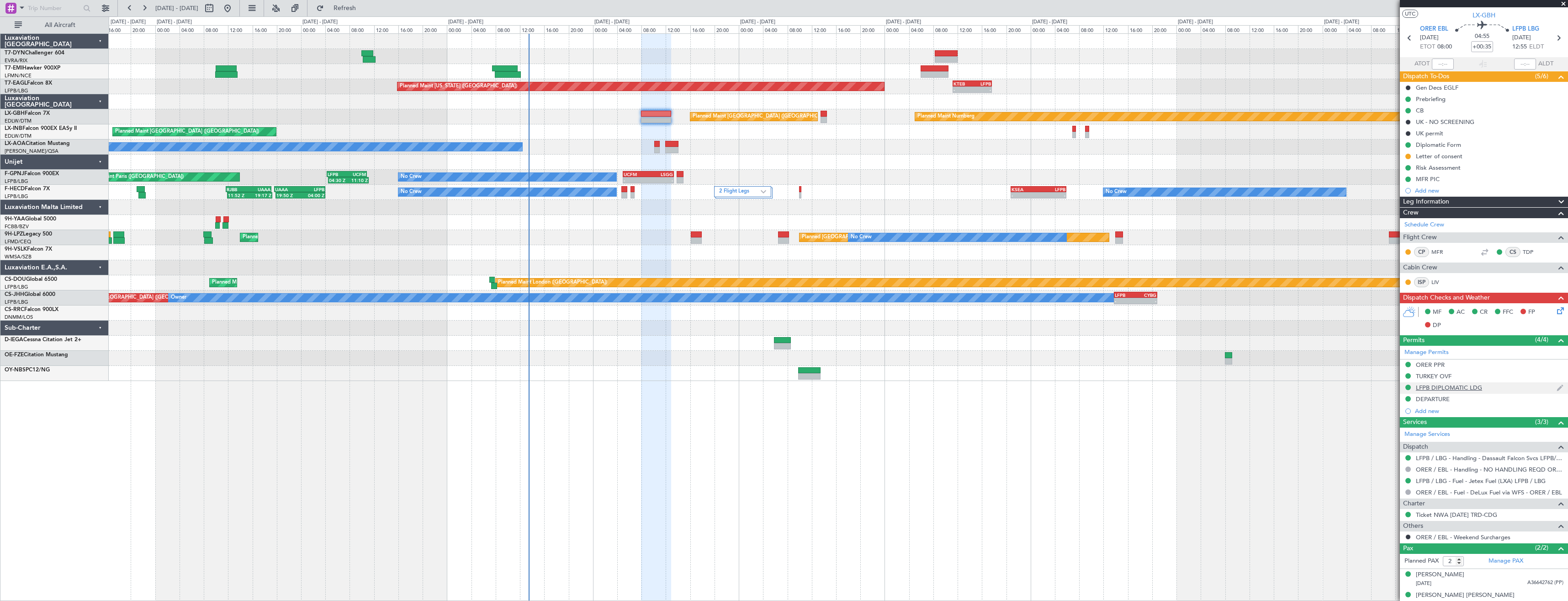
scroll to position [27, 0]
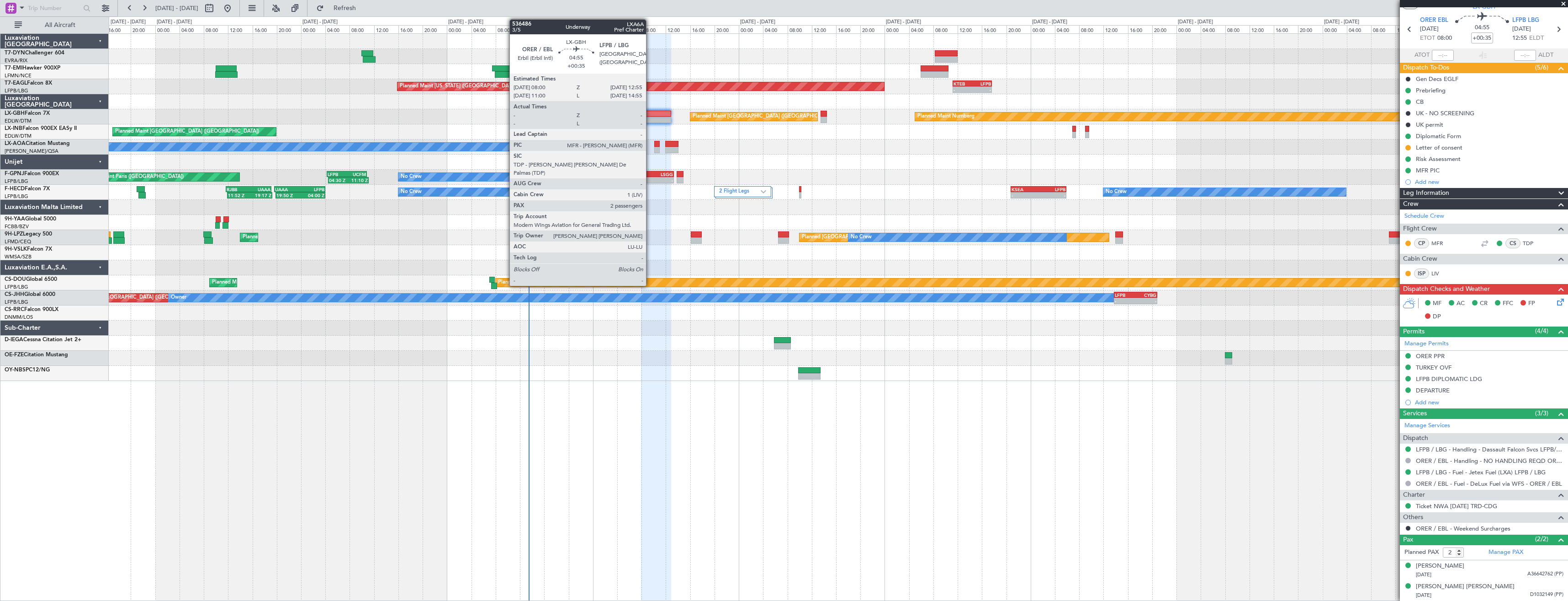
click at [650, 111] on div at bounding box center [656, 113] width 30 height 6
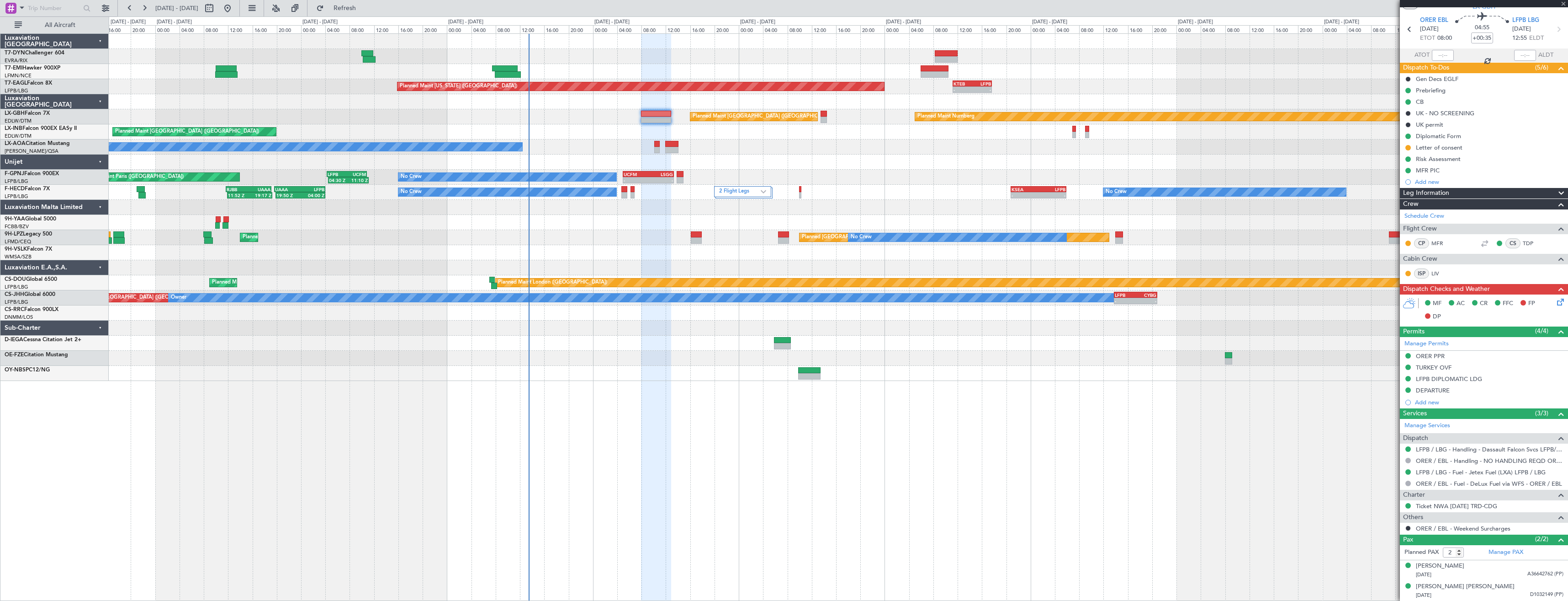
scroll to position [0, 0]
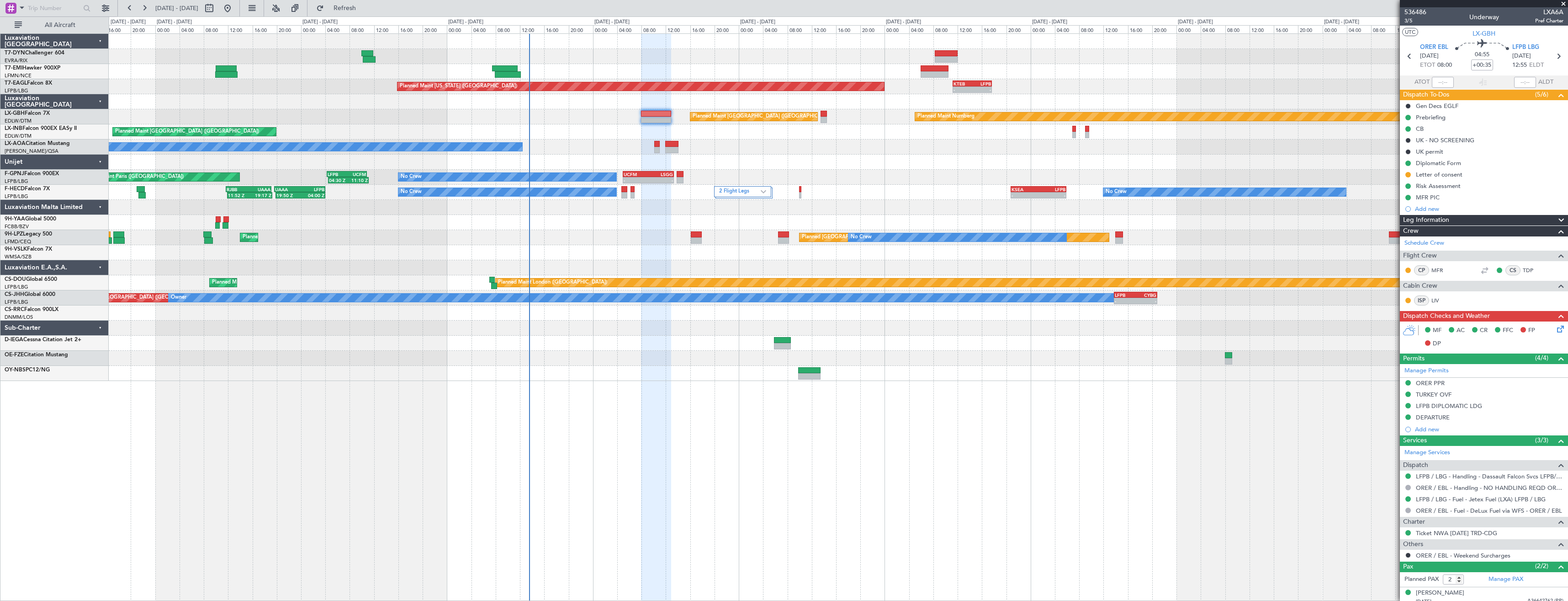
click at [625, 130] on div "Planned Maint [GEOGRAPHIC_DATA] ([GEOGRAPHIC_DATA])" at bounding box center [839, 132] width 1459 height 15
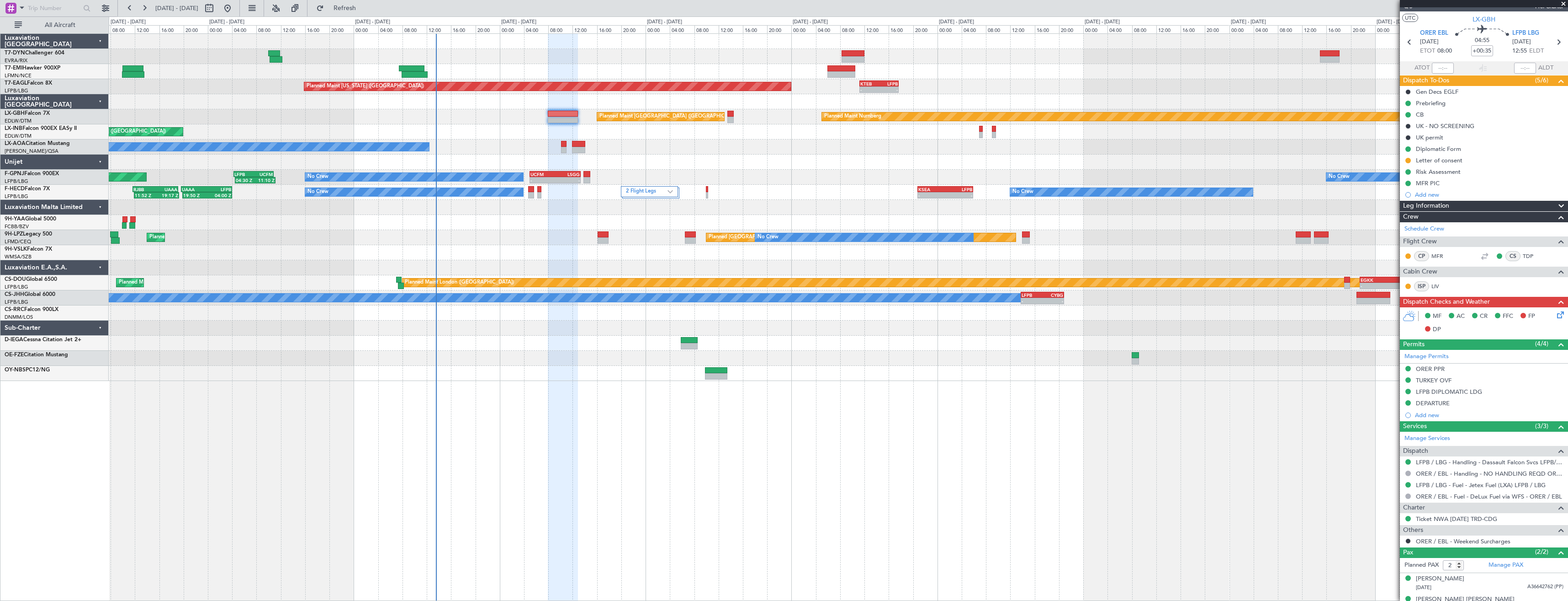
scroll to position [27, 0]
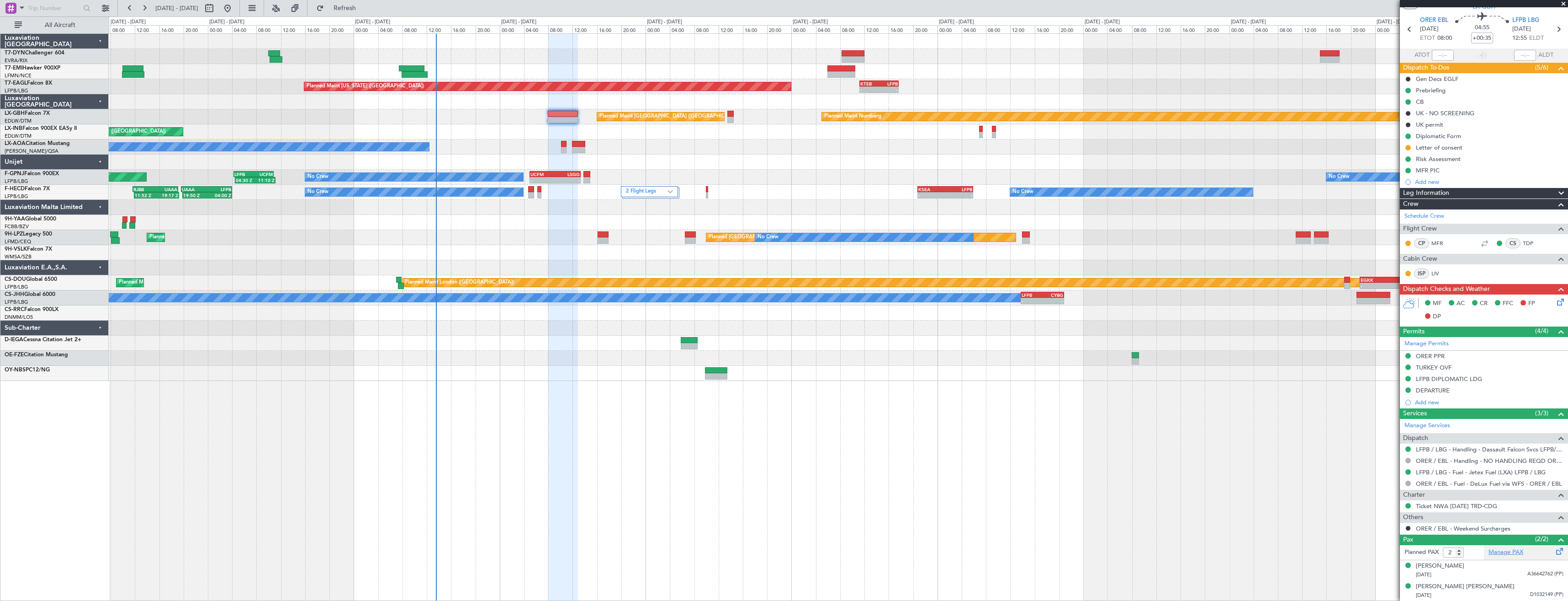
click at [1502, 553] on link "Manage PAX" at bounding box center [1506, 552] width 35 height 9
click at [359, 5] on span "Refresh" at bounding box center [345, 8] width 38 height 6
type input "3"
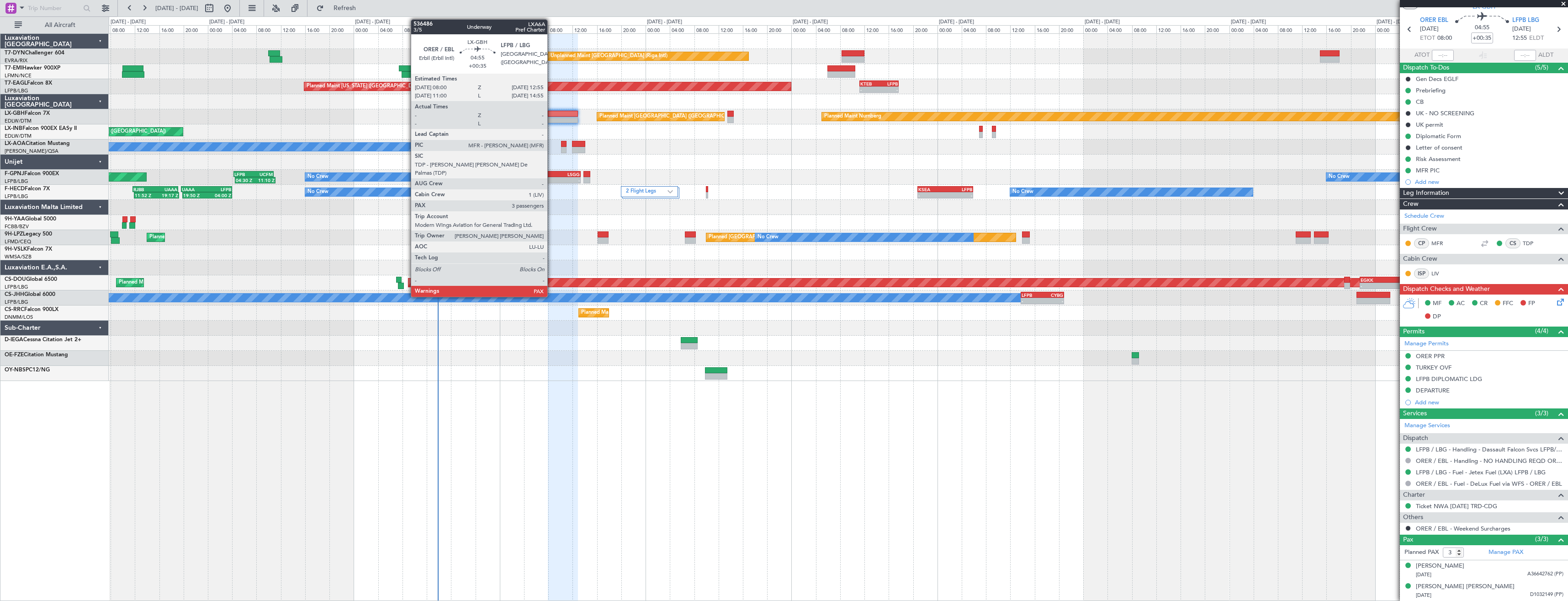
click at [552, 111] on div at bounding box center [562, 113] width 30 height 6
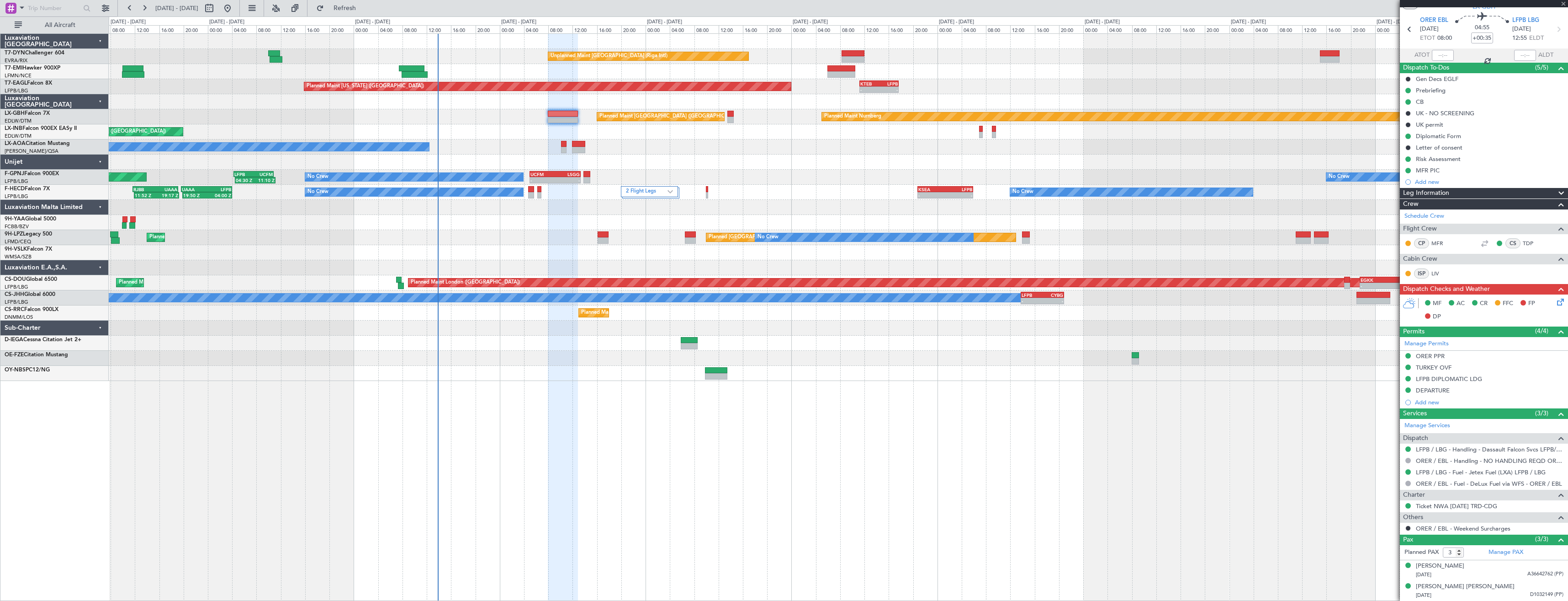
click at [553, 111] on div at bounding box center [562, 113] width 30 height 6
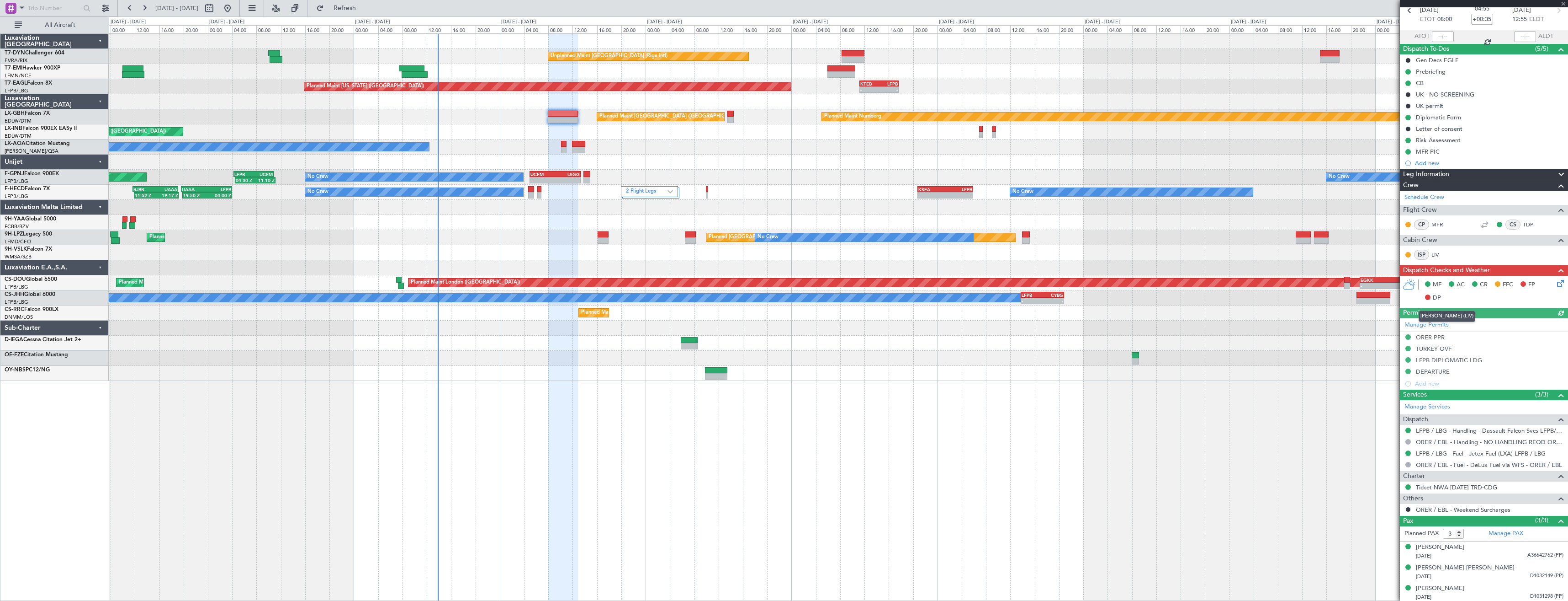
scroll to position [48, 0]
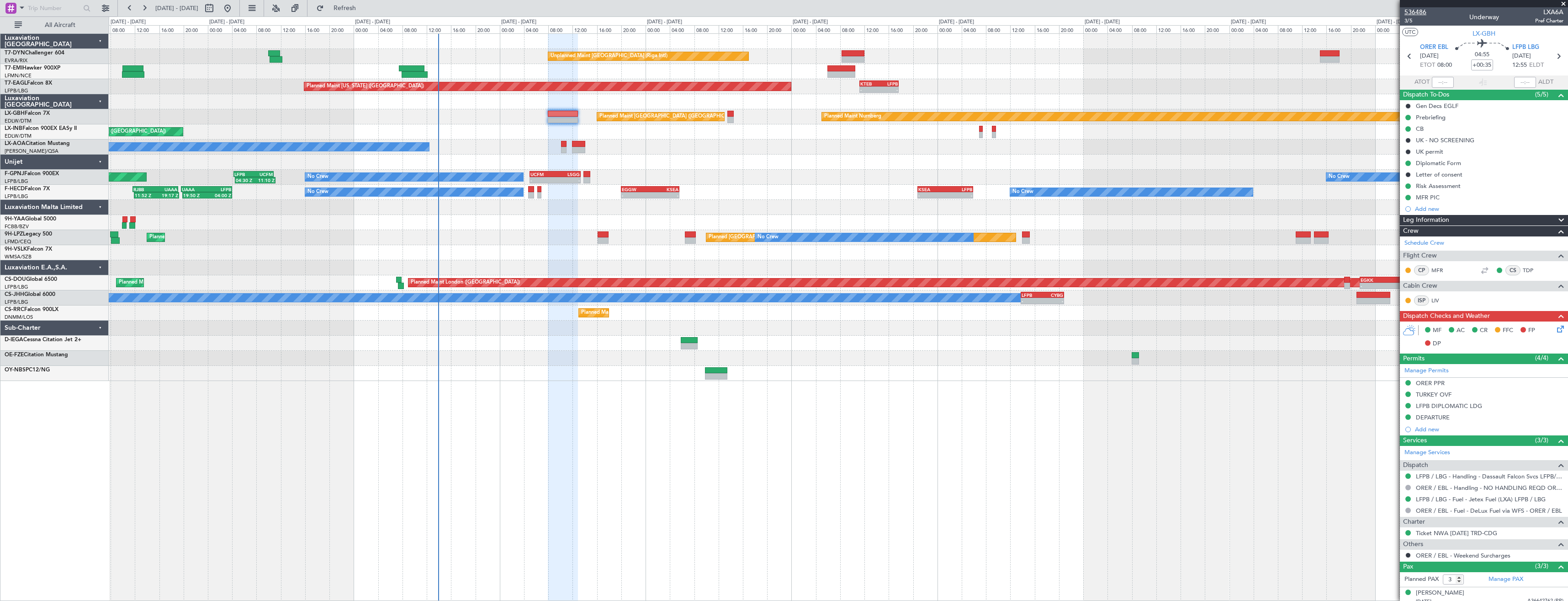
click at [1418, 15] on span "536486" at bounding box center [1415, 12] width 22 height 10
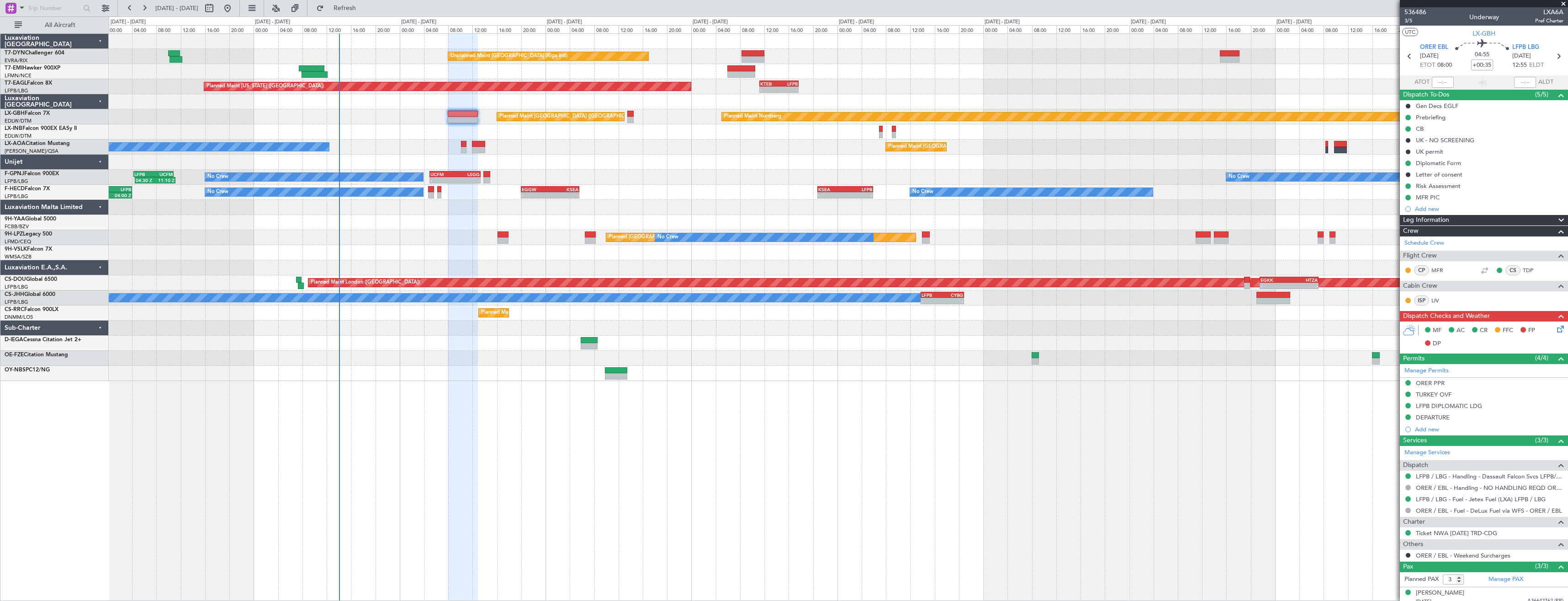
click at [411, 215] on div "AOG Maint Brazzaville (Maya-maya)" at bounding box center [839, 222] width 1459 height 15
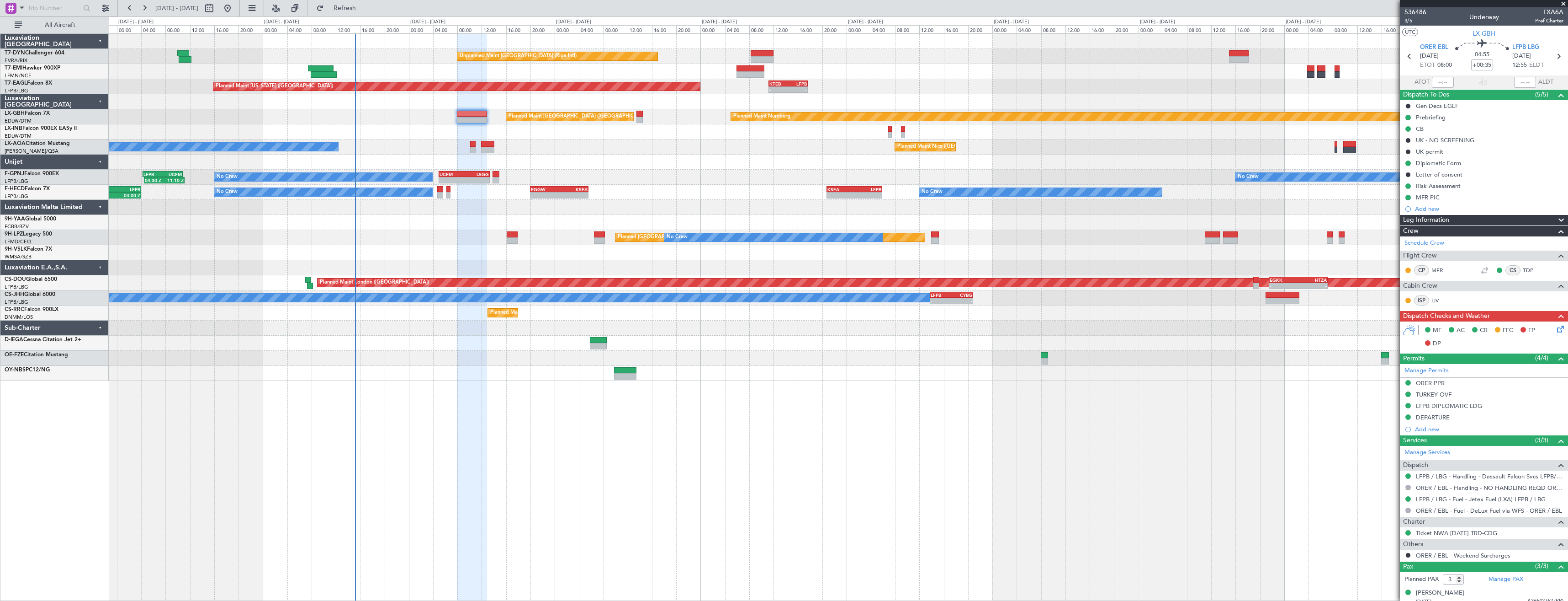
click at [488, 378] on div at bounding box center [839, 374] width 1459 height 15
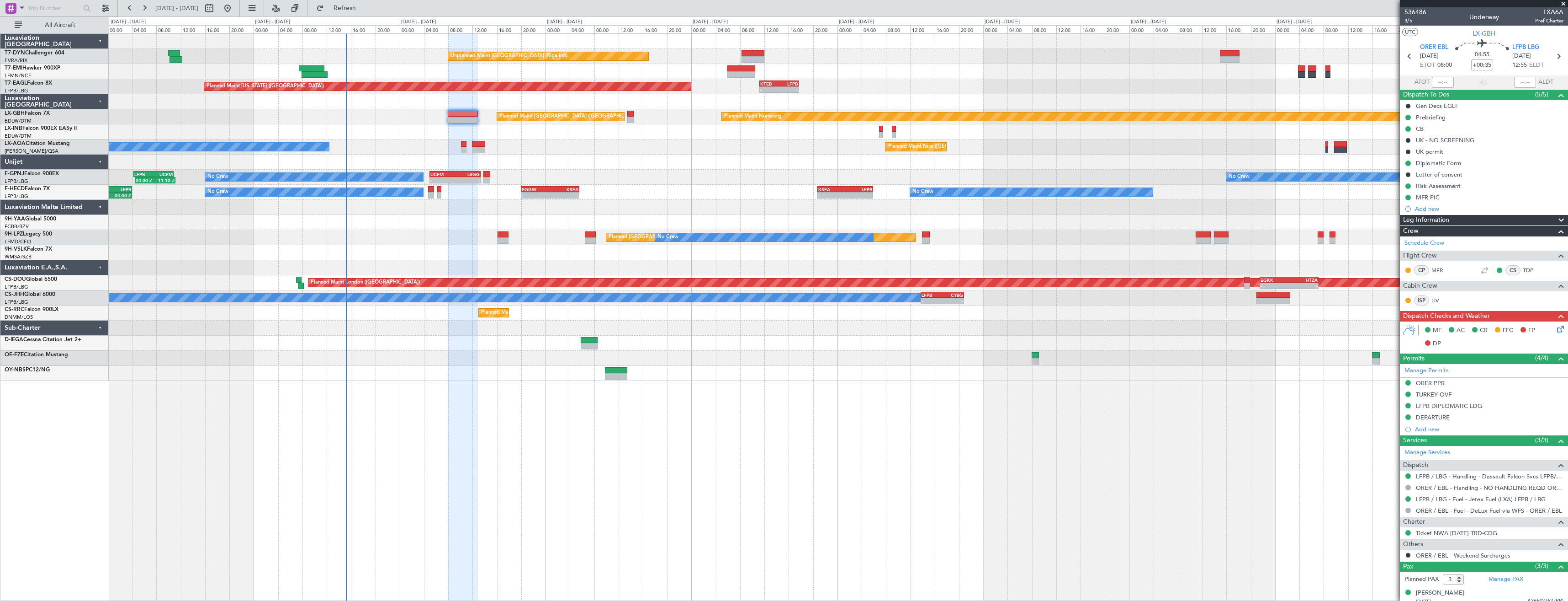
click at [479, 385] on div "Unplanned Maint Riga (Riga Intl) Planned Maint Zurich Planned Maint New York (T…" at bounding box center [839, 317] width 1460 height 567
